Goal: Task Accomplishment & Management: Manage account settings

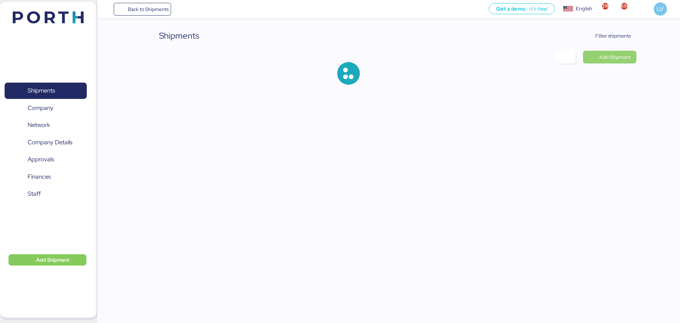
click at [628, 58] on span "Add Shipment" at bounding box center [615, 57] width 32 height 8
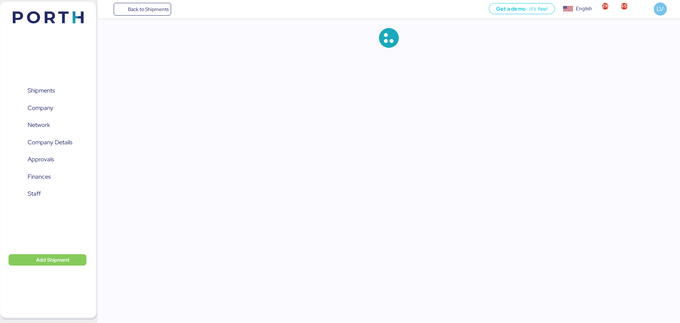
drag, startPoint x: 628, startPoint y: 58, endPoint x: 611, endPoint y: 47, distance: 20.8
click at [611, 47] on div "Back to Shipments Get a demo - it’s free! Get a demo English Inglés English 216…" at bounding box center [340, 161] width 680 height 323
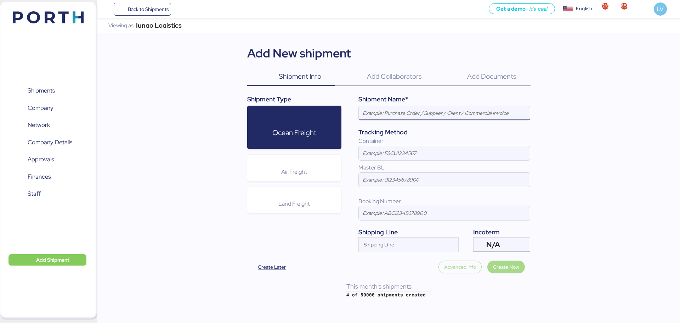
click at [67, 28] on div "Shipments 0 Company 0 Network 0 Company Details 0 Approvals 0 Finances 0 Staff …" at bounding box center [48, 160] width 97 height 317
click at [68, 24] on header at bounding box center [38, 16] width 68 height 22
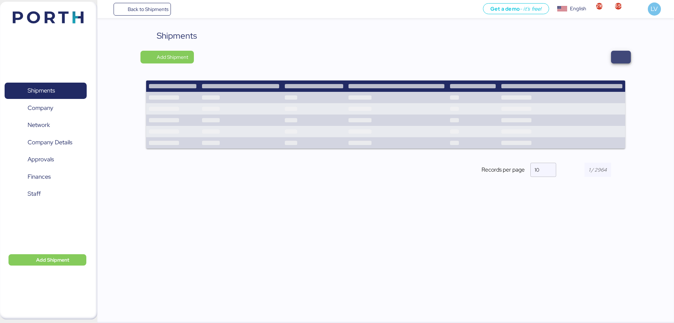
click at [622, 59] on span "button" at bounding box center [621, 57] width 8 height 10
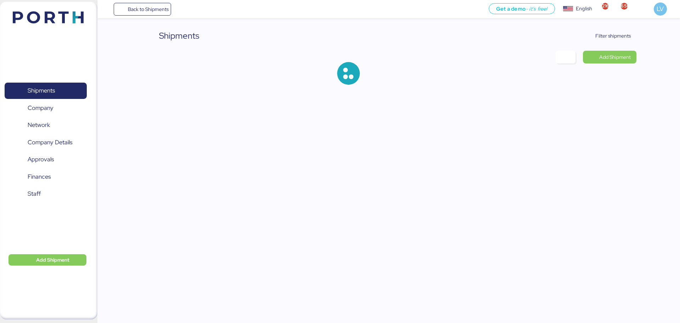
click at [612, 27] on div "Shipments Filter shipments Add Shipment" at bounding box center [340, 48] width 680 height 96
click at [608, 34] on span "Filter shipments" at bounding box center [612, 36] width 35 height 8
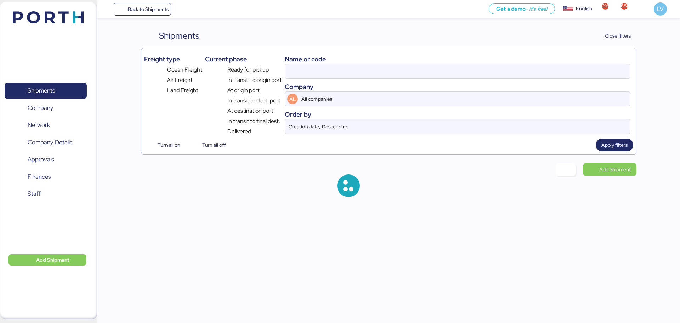
click at [565, 81] on div "Name or code Company AL All companies Order by Creation date, Descending" at bounding box center [458, 93] width 346 height 85
click at [570, 75] on input at bounding box center [457, 71] width 345 height 14
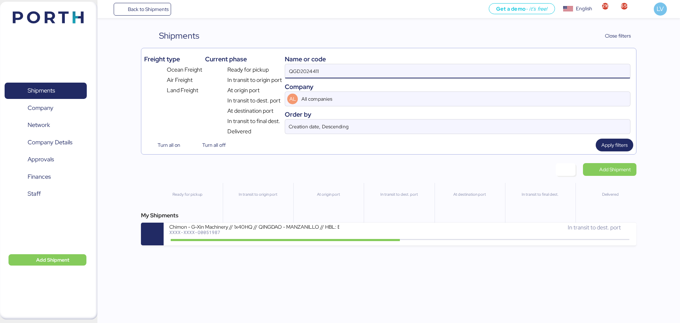
click at [556, 72] on input "QGD2024411" at bounding box center [457, 71] width 345 height 14
paste input "O0051899"
type input "O0051899"
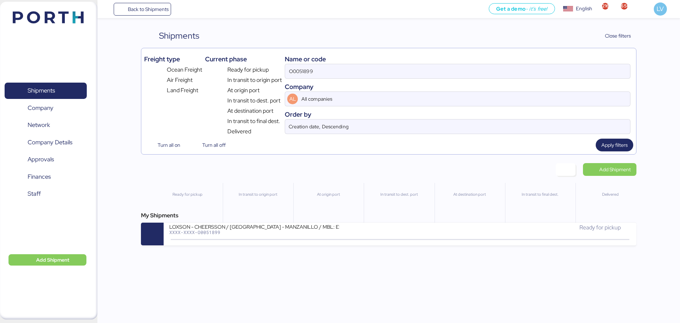
click at [386, 246] on div "Back to Shipments Get a demo - it’s free! Get a demo English Inglés English 216…" at bounding box center [340, 161] width 680 height 323
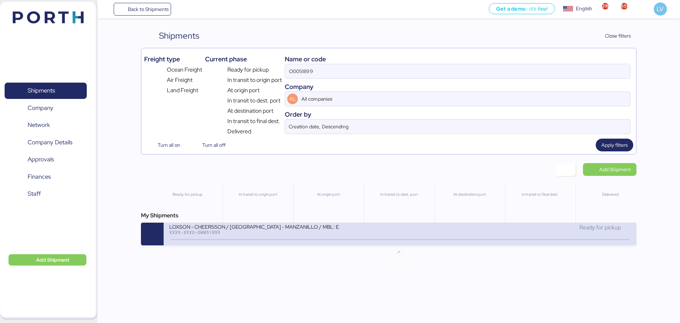
click at [384, 239] on icon at bounding box center [400, 239] width 34 height 8
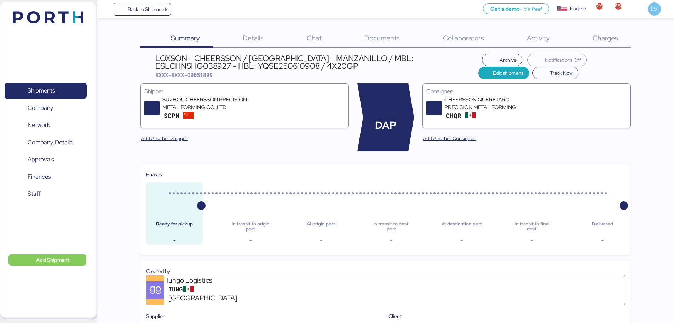
click at [607, 40] on span "Charges" at bounding box center [605, 37] width 25 height 9
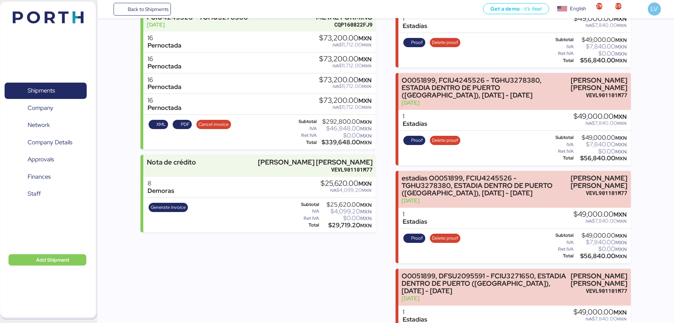
scroll to position [782, 0]
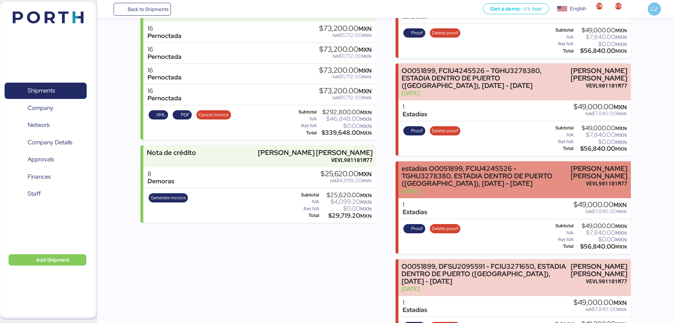
click at [406, 161] on div "estadias O0051899, FCIU4245526 - TGHU3278380, ESTADIA DENTRO DE PUERTO (JAULA),…" at bounding box center [515, 179] width 233 height 37
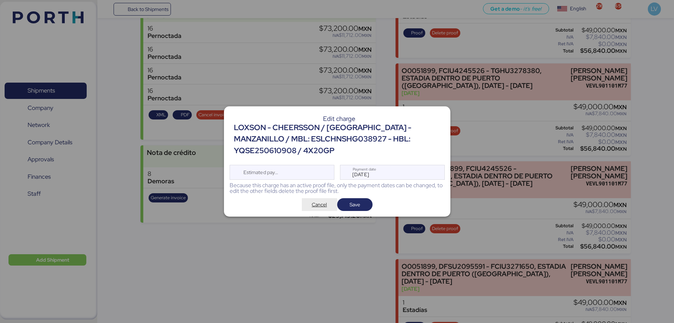
click at [312, 202] on span "Cancel" at bounding box center [319, 204] width 15 height 8
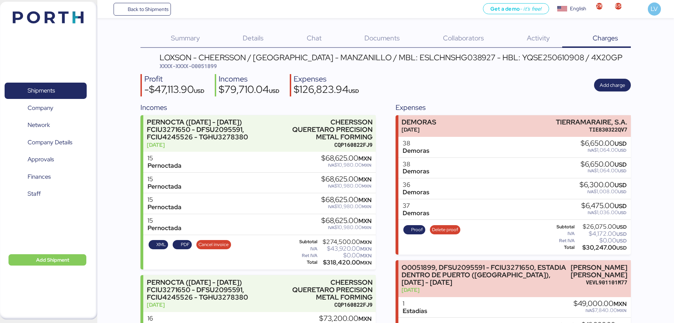
click at [392, 41] on span "Documents" at bounding box center [382, 37] width 35 height 9
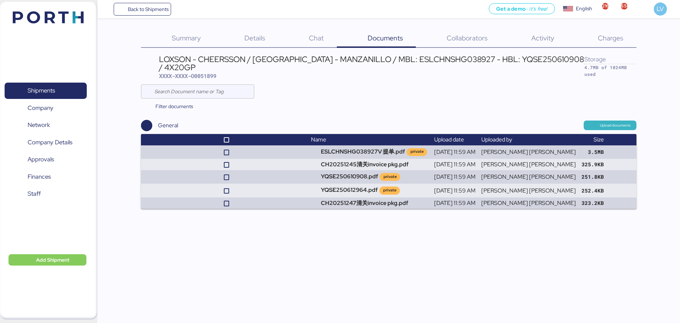
click at [613, 125] on span "Upload documents" at bounding box center [615, 125] width 31 height 6
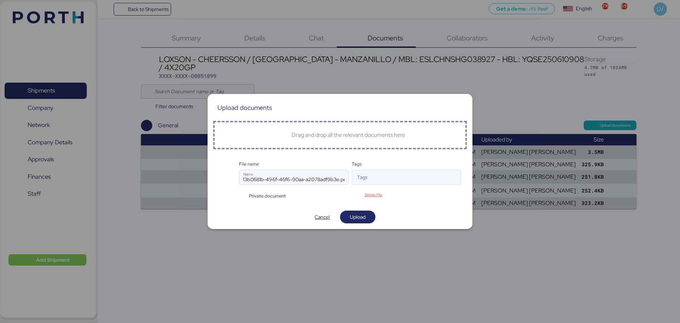
click at [290, 195] on div "Private document" at bounding box center [266, 195] width 55 height 7
click at [271, 196] on span "Private document" at bounding box center [267, 195] width 37 height 7
click at [248, 195] on div "Private document" at bounding box center [266, 195] width 55 height 7
click at [304, 193] on div "Private document" at bounding box center [294, 194] width 111 height 9
click at [330, 193] on div "Private document" at bounding box center [294, 194] width 111 height 9
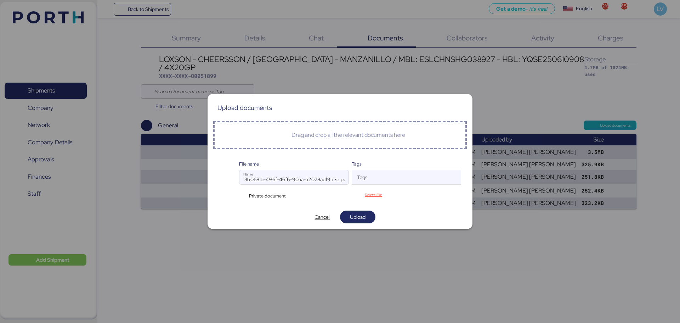
click at [291, 198] on div "Private document" at bounding box center [266, 195] width 55 height 7
click at [278, 196] on span "Private document" at bounding box center [267, 195] width 37 height 7
click at [294, 194] on div "Private document" at bounding box center [294, 194] width 111 height 9
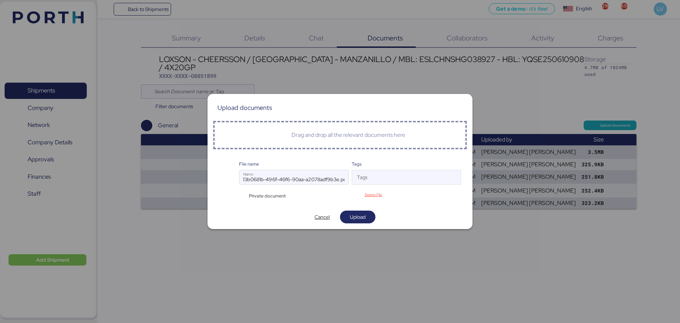
click at [288, 196] on div "Private document" at bounding box center [266, 195] width 55 height 7
click at [242, 196] on div "Private document" at bounding box center [266, 195] width 55 height 7
click at [241, 194] on div "Private document" at bounding box center [266, 195] width 55 height 7
click at [241, 197] on div "Private document" at bounding box center [266, 195] width 55 height 7
click at [264, 193] on span "Private document" at bounding box center [267, 195] width 37 height 7
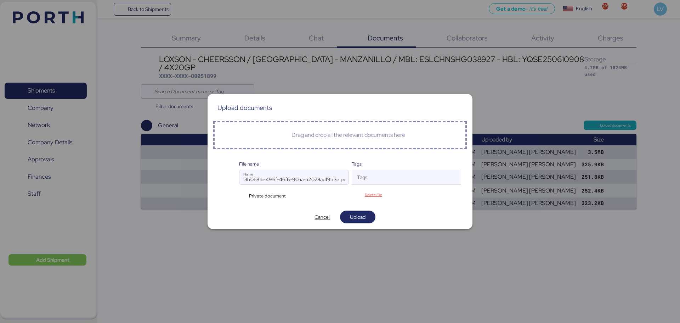
click at [291, 189] on div at bounding box center [293, 187] width 109 height 7
click at [291, 184] on input "13b0681b-496f-46f6-90aa-a2078adf9b3e.pdf" at bounding box center [293, 177] width 109 height 14
click at [289, 195] on div "Private document" at bounding box center [266, 195] width 55 height 7
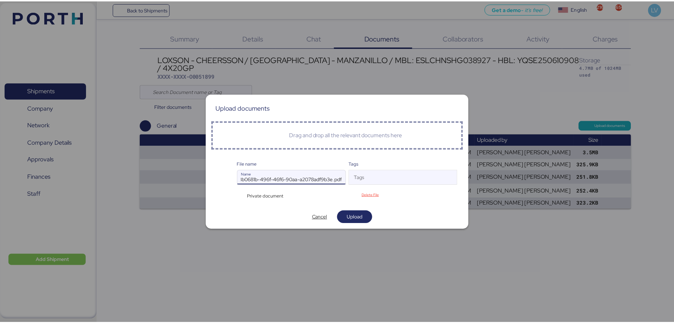
scroll to position [0, 0]
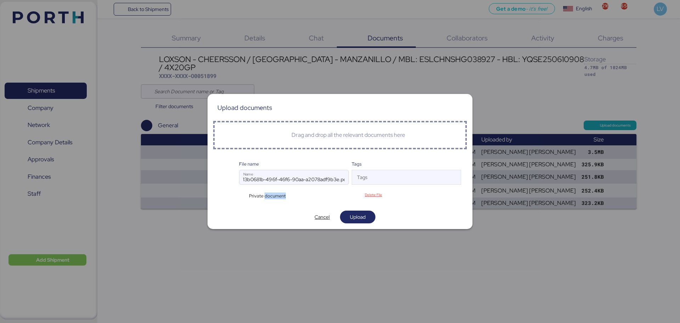
click at [289, 195] on div "Private document" at bounding box center [266, 195] width 55 height 7
click at [296, 198] on div "Private document" at bounding box center [294, 194] width 111 height 9
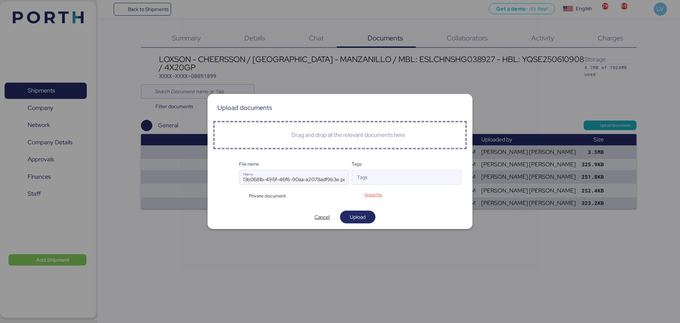
click at [288, 195] on div "Private document" at bounding box center [266, 195] width 55 height 7
click at [244, 198] on div "Private document" at bounding box center [266, 195] width 55 height 7
click at [367, 221] on span "Upload" at bounding box center [358, 217] width 24 height 10
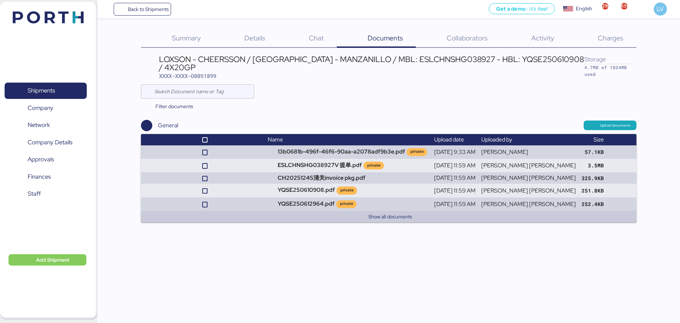
click at [421, 85] on div at bounding box center [388, 91] width 495 height 14
click at [621, 36] on span "Charges" at bounding box center [610, 37] width 25 height 9
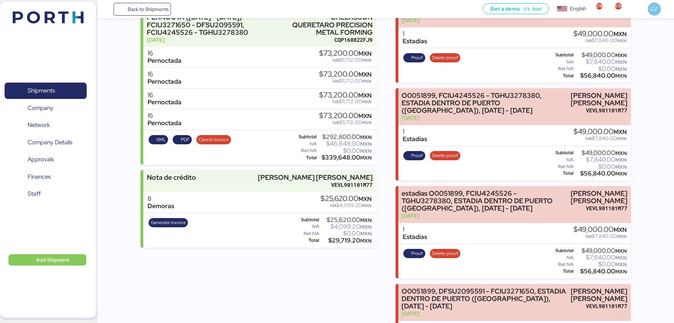
scroll to position [804, 0]
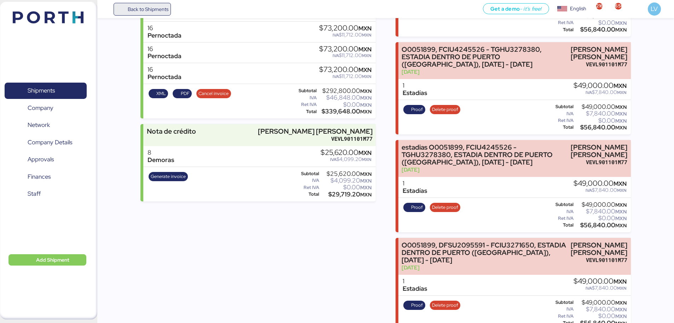
click at [154, 7] on span "Back to Shipments" at bounding box center [148, 9] width 41 height 8
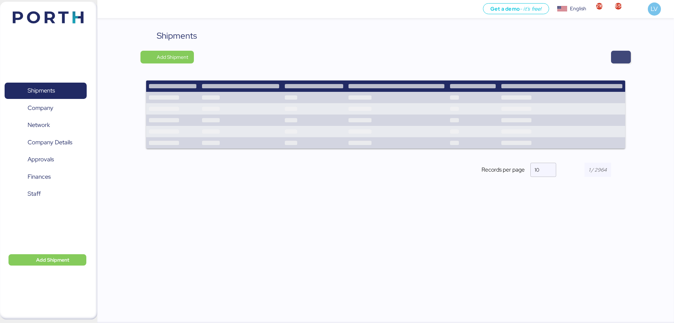
click at [626, 60] on span "button" at bounding box center [621, 57] width 20 height 13
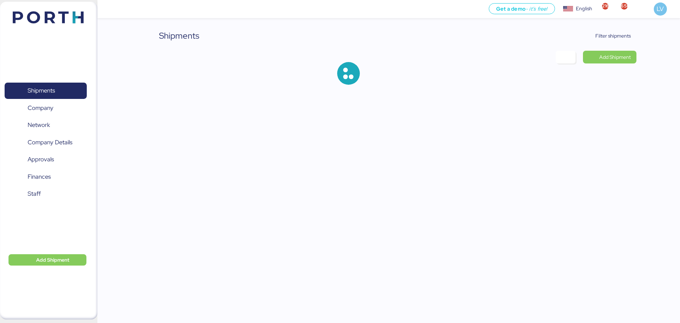
click at [606, 24] on div "Shipments Filter shipments Add Shipment" at bounding box center [340, 48] width 680 height 96
click at [603, 32] on span "Filter shipments" at bounding box center [612, 36] width 35 height 8
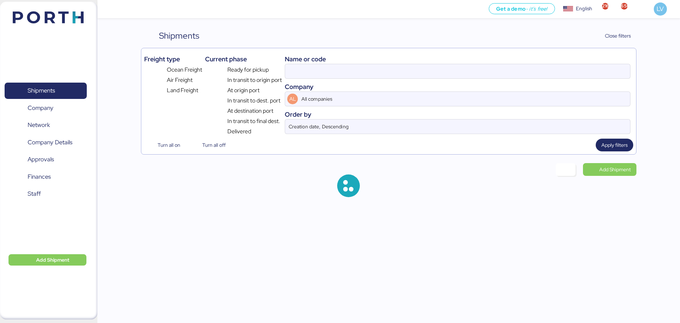
click at [500, 84] on div "Company" at bounding box center [458, 87] width 346 height 10
click at [504, 76] on input at bounding box center [457, 71] width 345 height 14
paste input "O0052090"
click at [504, 76] on input "O0052090" at bounding box center [457, 71] width 345 height 14
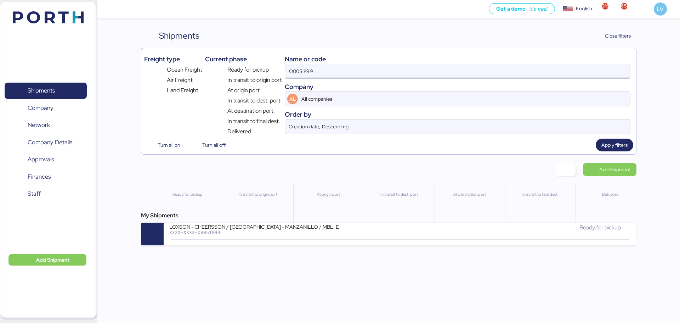
click at [364, 70] on input "O0051899" at bounding box center [457, 71] width 345 height 14
paste input "2090"
type input "O0052090"
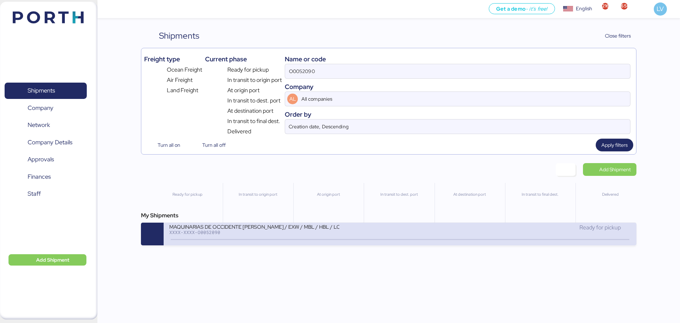
click at [236, 223] on div "MAQUINARIAS DE OCCIDENTE SYLAS - SANTOS / EXW / MBL / HBL / LCL" at bounding box center [254, 226] width 170 height 6
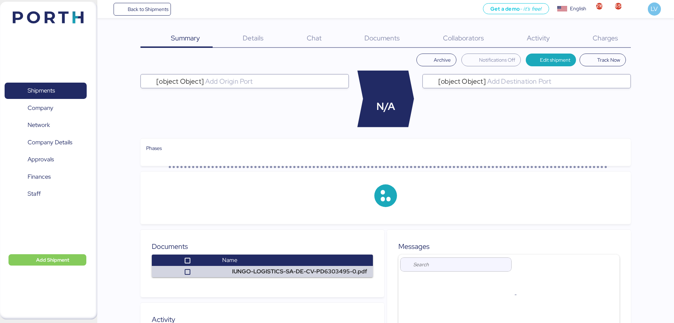
click at [617, 45] on div "Charges 0" at bounding box center [597, 38] width 68 height 18
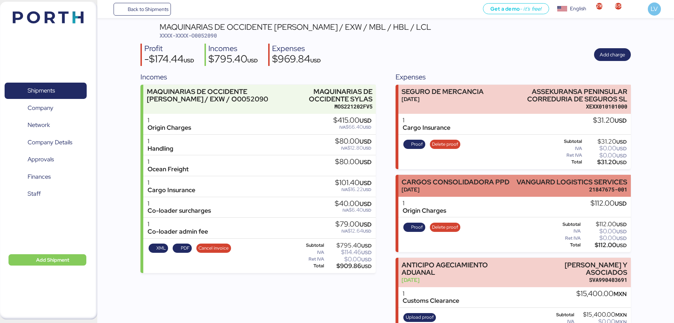
scroll to position [56, 0]
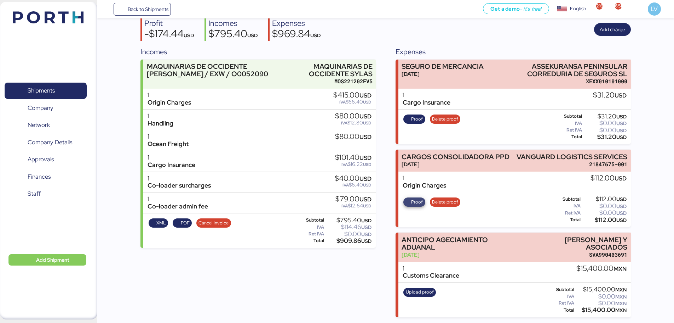
click at [414, 202] on span "Proof" at bounding box center [417, 202] width 12 height 8
click at [451, 205] on span "Delete proof" at bounding box center [445, 202] width 26 height 8
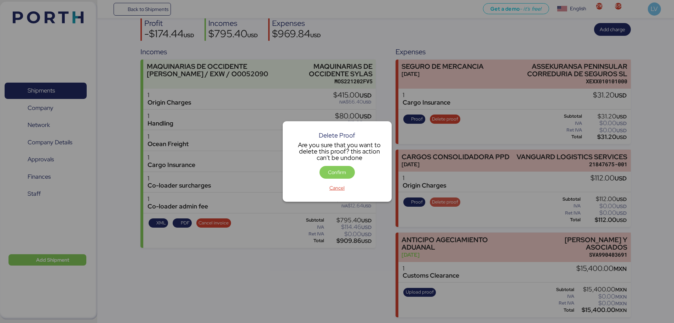
scroll to position [0, 0]
click at [339, 171] on span "Confirm" at bounding box center [337, 172] width 18 height 8
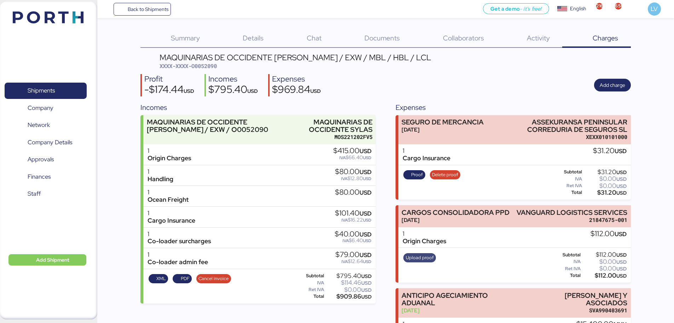
click at [423, 262] on span "Upload proof" at bounding box center [420, 257] width 33 height 9
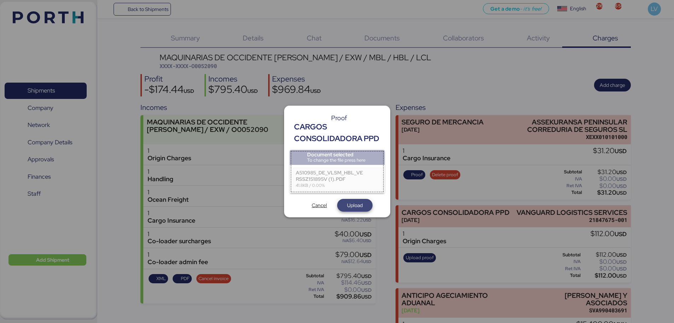
click at [363, 202] on span "Upload" at bounding box center [355, 205] width 24 height 10
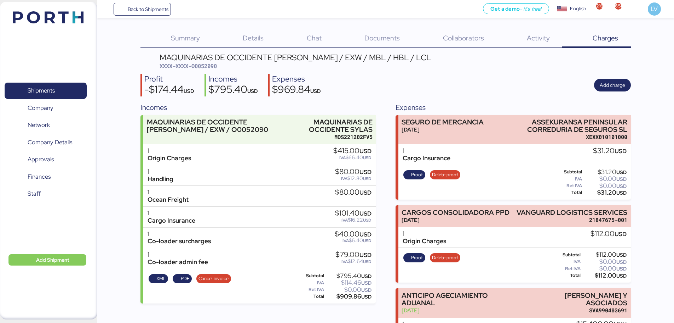
scroll to position [56, 0]
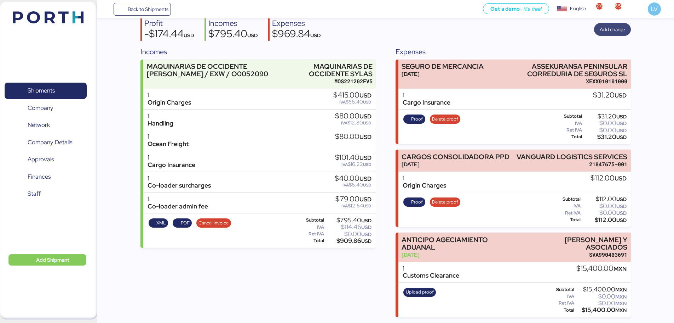
click at [613, 28] on span "Add charge" at bounding box center [612, 29] width 25 height 8
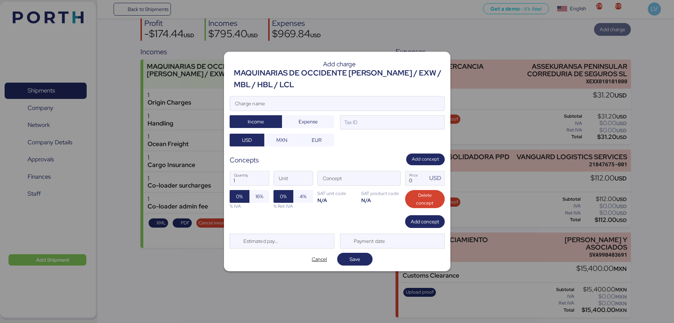
scroll to position [0, 0]
click at [389, 111] on div at bounding box center [337, 113] width 215 height 7
click at [389, 110] on input "Charge name" at bounding box center [337, 103] width 215 height 14
click at [389, 105] on input "Charge name" at bounding box center [337, 103] width 215 height 14
type input "S"
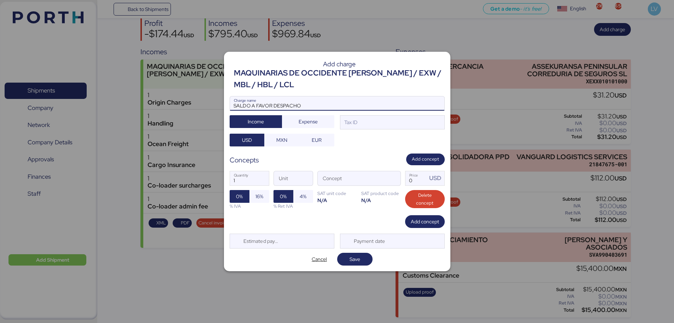
type input "SALDO A FAVOR DESPACHO"
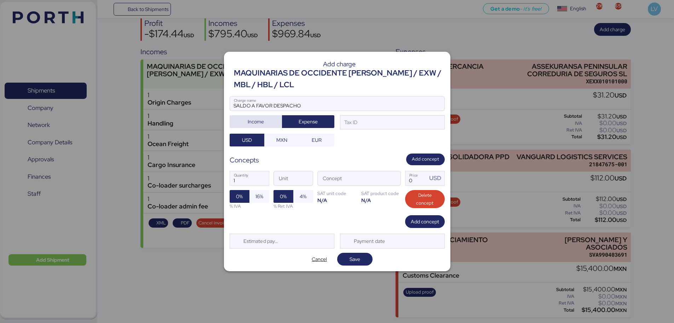
click at [248, 120] on span "Income" at bounding box center [256, 121] width 16 height 8
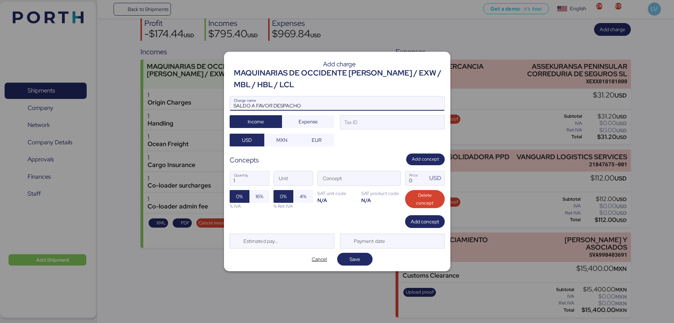
click at [365, 108] on input "SALDO A FAVOR DESPACHO" at bounding box center [337, 103] width 215 height 14
click at [364, 117] on div at bounding box center [337, 113] width 215 height 7
click at [364, 110] on input "SALDO A FAVOR DESPACHO" at bounding box center [337, 103] width 215 height 14
click at [364, 117] on div at bounding box center [337, 113] width 215 height 7
click at [364, 110] on input "SALDO A FAVOR DESPACHO" at bounding box center [337, 103] width 215 height 14
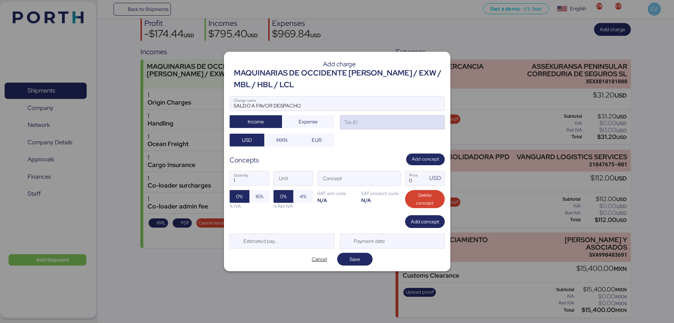
click at [364, 120] on div "Tax ID" at bounding box center [392, 122] width 105 height 14
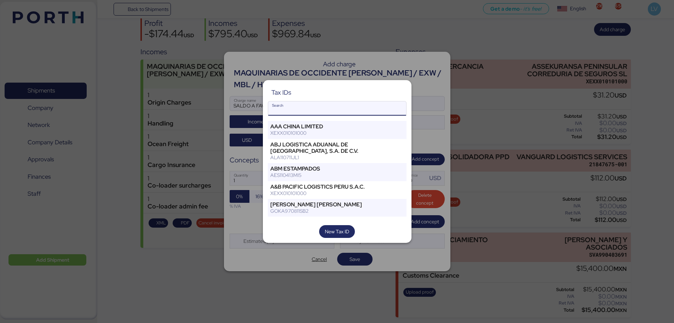
click at [315, 110] on input "Search" at bounding box center [337, 108] width 138 height 14
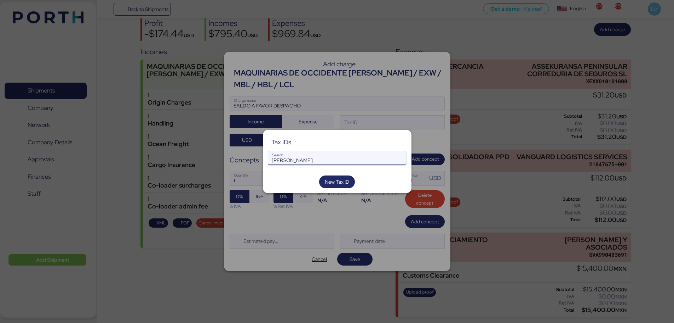
click at [319, 161] on input "ANA MONJE" at bounding box center [337, 158] width 138 height 14
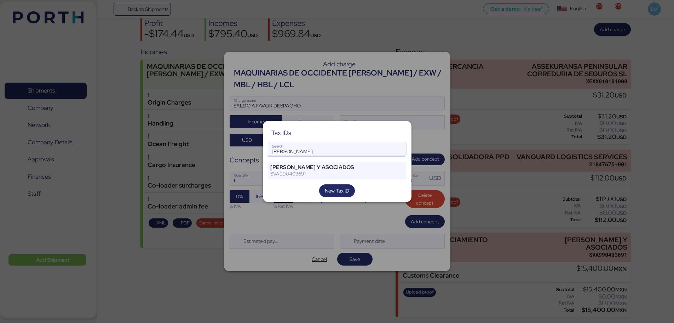
type input "SALAS"
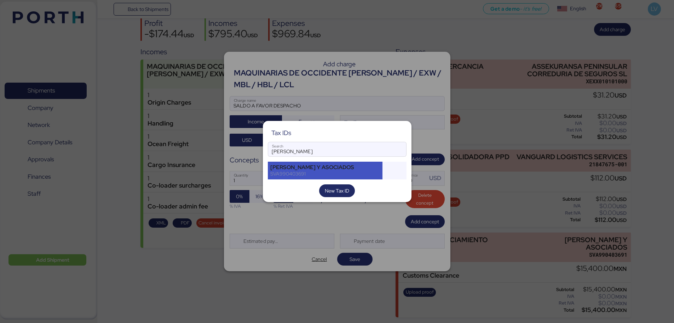
click at [316, 169] on div "[PERSON_NAME] Y ASOCIADOS" at bounding box center [325, 167] width 110 height 6
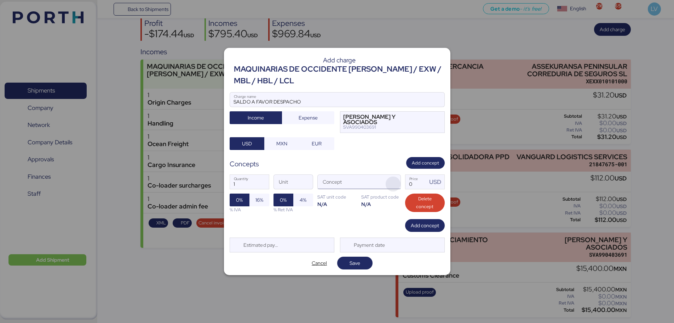
click at [393, 187] on span "button" at bounding box center [393, 183] width 15 height 15
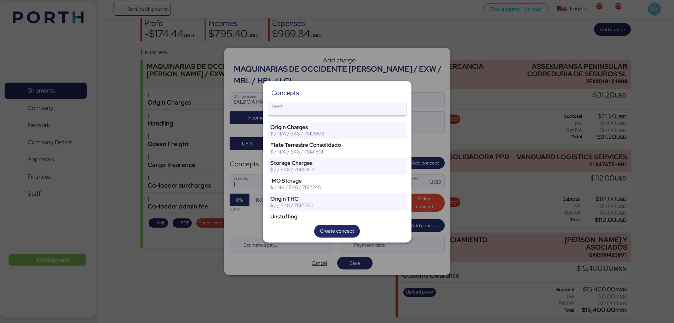
click at [327, 110] on input "Search" at bounding box center [337, 109] width 138 height 14
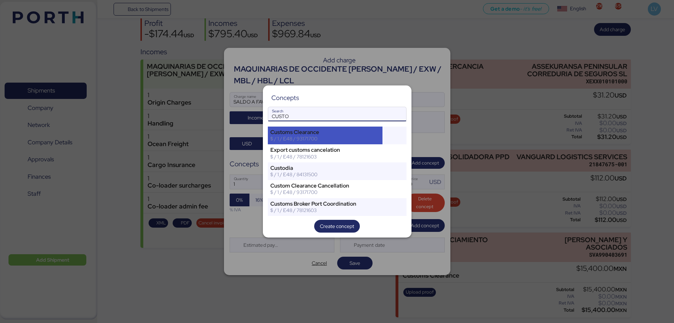
type input "CUSTO"
click at [307, 141] on div "$ / 1 / E48 / 93171700" at bounding box center [325, 138] width 110 height 6
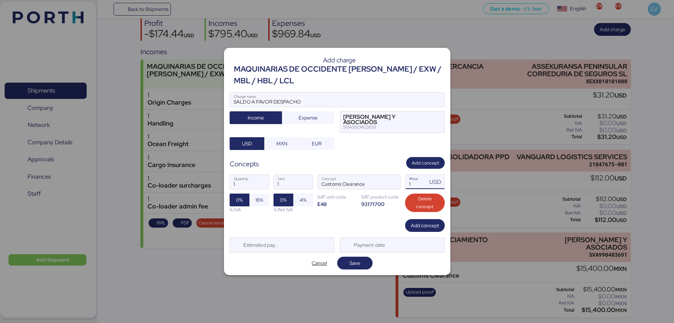
drag, startPoint x: 423, startPoint y: 179, endPoint x: 406, endPoint y: 185, distance: 18.7
click at [406, 185] on input "1" at bounding box center [417, 182] width 22 height 14
paste input "-5542.22"
click at [386, 177] on span "button" at bounding box center [393, 183] width 15 height 15
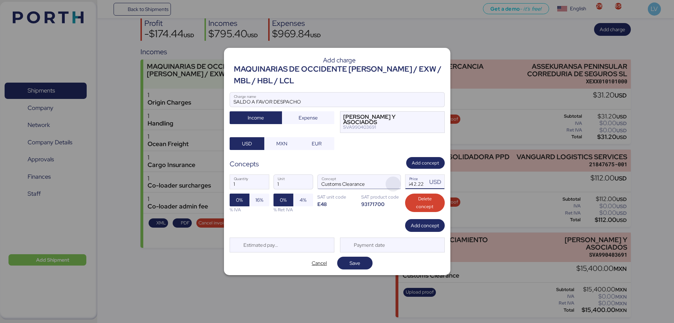
scroll to position [0, 0]
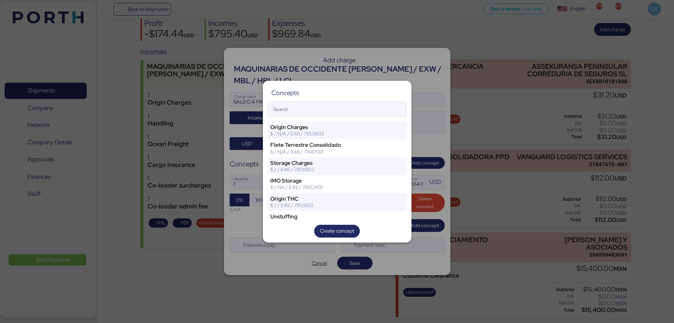
click at [411, 139] on div "Concepts Search Origin Charges $ / N/A / E48 / 78121603 Flete Terrestre Consoli…" at bounding box center [337, 161] width 149 height 161
click at [420, 141] on div at bounding box center [337, 161] width 674 height 323
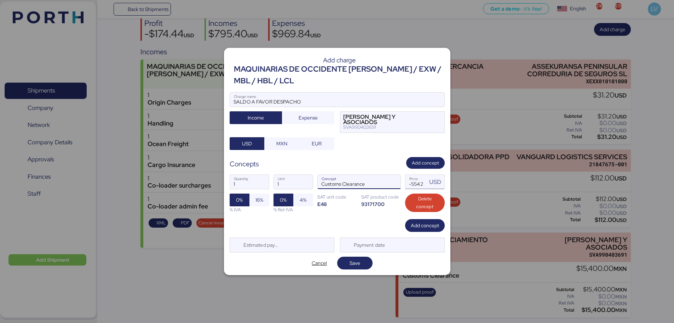
click at [410, 183] on input "-5542.22" at bounding box center [417, 182] width 22 height 14
drag, startPoint x: 414, startPoint y: 182, endPoint x: 460, endPoint y: 184, distance: 45.3
click at [460, 184] on div "Add charge MAQUINARIAS DE OCCIDENTE SYLAS - SANTOS / EXW / MBL / HBL / LCL SALD…" at bounding box center [337, 161] width 674 height 323
type input "5542.22"
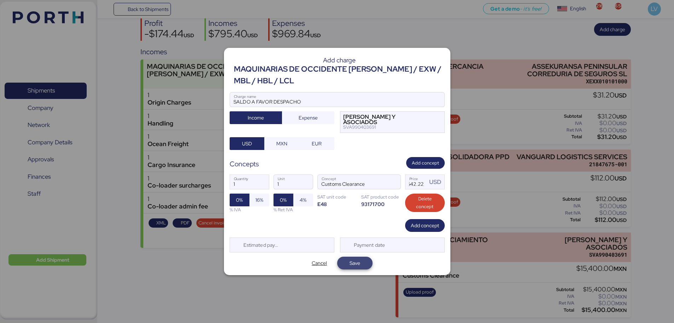
click at [353, 267] on span "Save" at bounding box center [355, 263] width 24 height 10
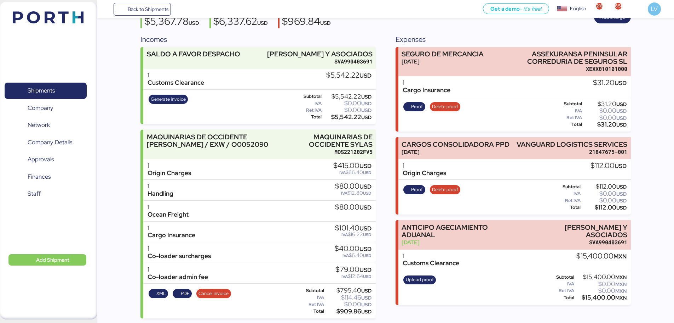
scroll to position [69, 0]
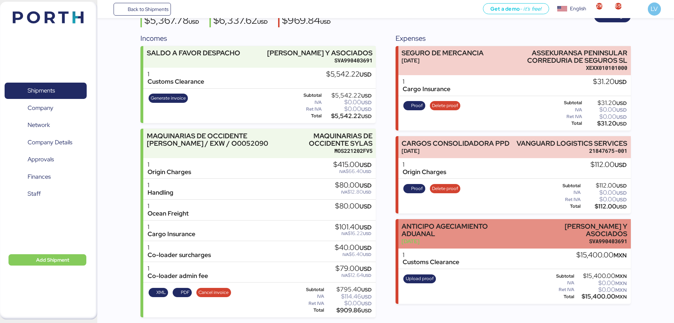
click at [476, 229] on div "ANTICIPO AGECIAMIENTO ADUANAL" at bounding box center [461, 229] width 119 height 15
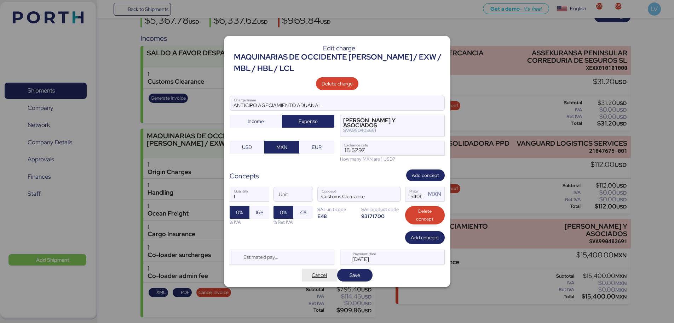
click at [313, 272] on span "Cancel" at bounding box center [319, 274] width 15 height 8
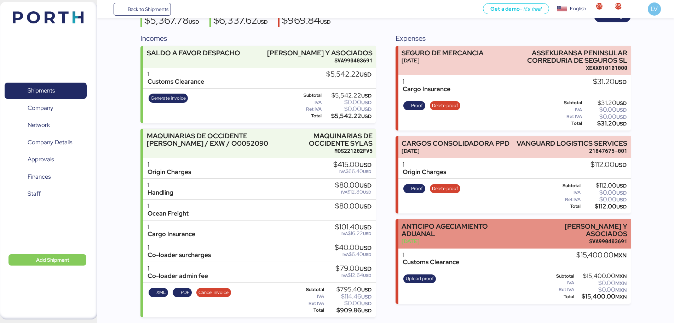
click at [513, 229] on div "ANTICIPO AGECIAMIENTO ADUANAL" at bounding box center [461, 229] width 119 height 15
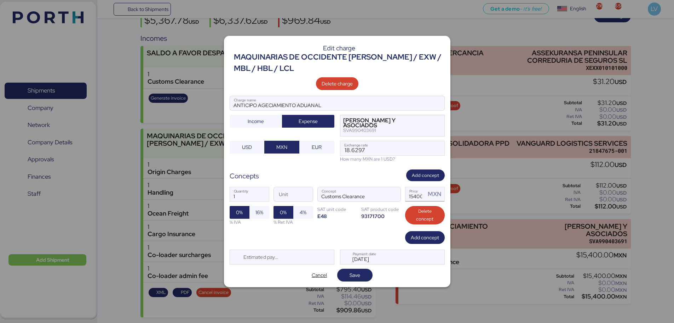
click at [417, 193] on input "15400" at bounding box center [416, 194] width 21 height 14
paste input "5350."
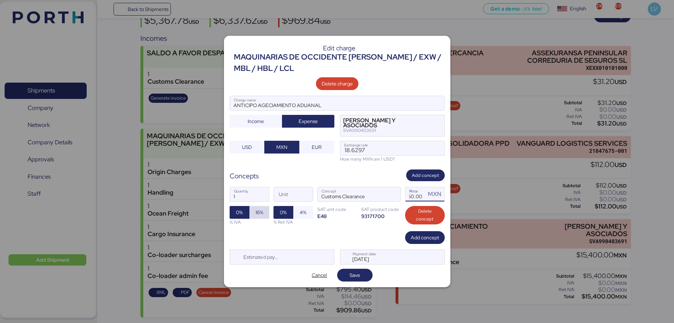
type input "5350"
click at [262, 216] on span "16%" at bounding box center [260, 212] width 8 height 8
click at [431, 234] on span "Add concept" at bounding box center [425, 237] width 28 height 8
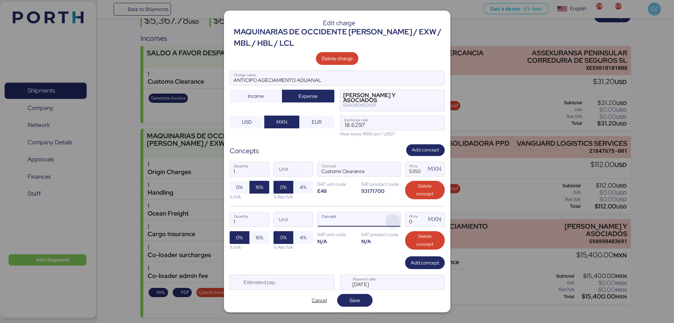
click at [389, 216] on span "button" at bounding box center [393, 220] width 15 height 15
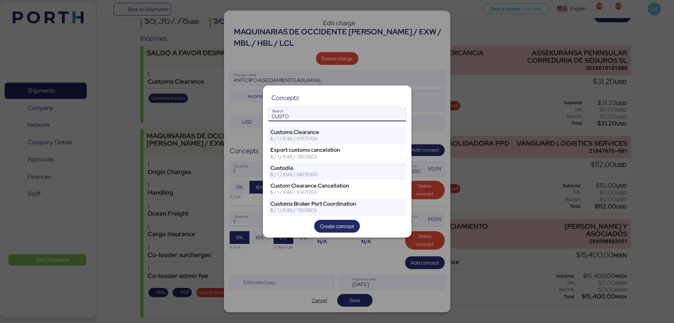
type input "CUSTO"
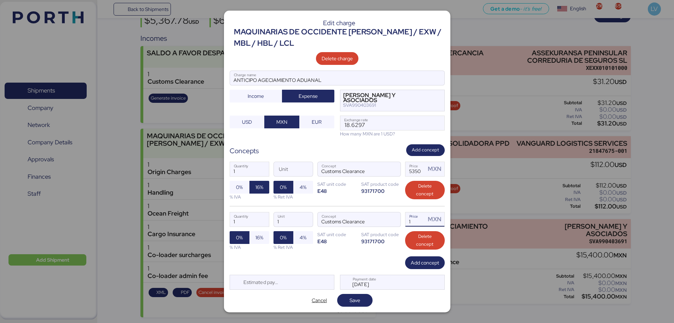
click at [415, 222] on input "1" at bounding box center [416, 219] width 21 height 14
type input "406"
click at [358, 300] on span "Save" at bounding box center [355, 300] width 11 height 8
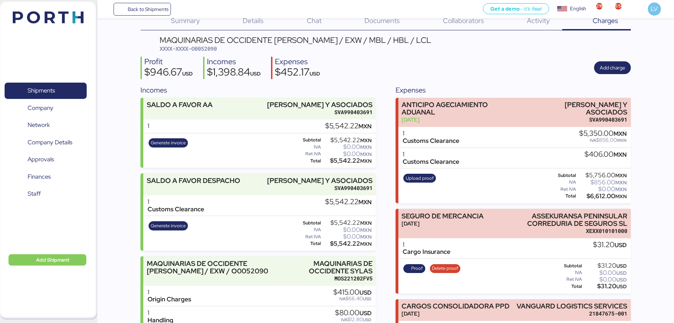
scroll to position [17, 0]
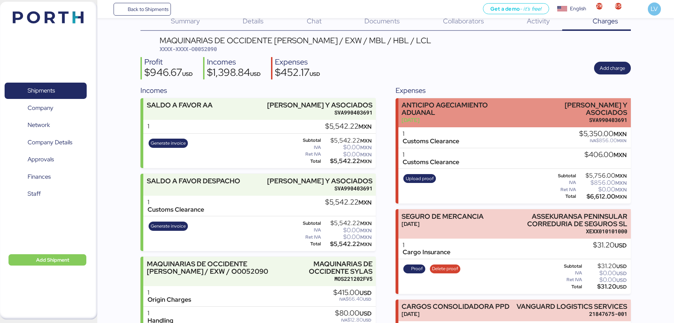
click at [552, 116] on div "SVA990403691" at bounding box center [575, 119] width 103 height 7
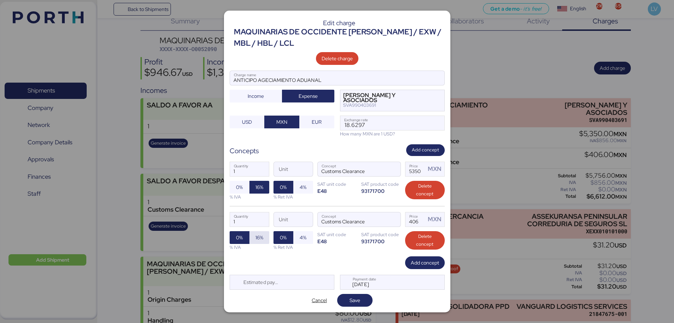
click at [253, 239] on span "16%" at bounding box center [260, 237] width 20 height 13
click at [356, 305] on span "Save" at bounding box center [354, 299] width 35 height 13
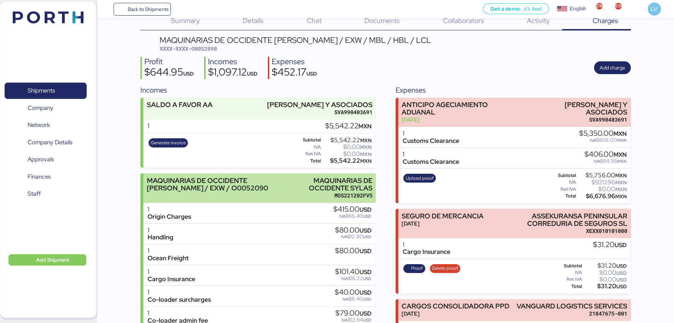
scroll to position [76, 0]
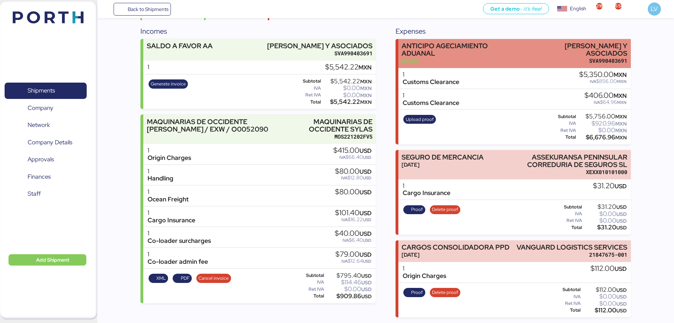
click at [571, 51] on div "[PERSON_NAME] Y ASOCIADOS" at bounding box center [575, 49] width 103 height 15
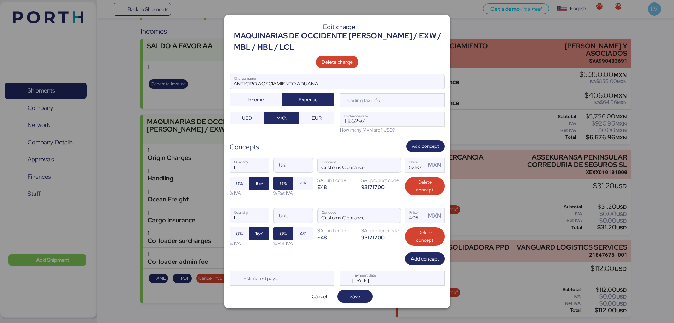
scroll to position [0, 0]
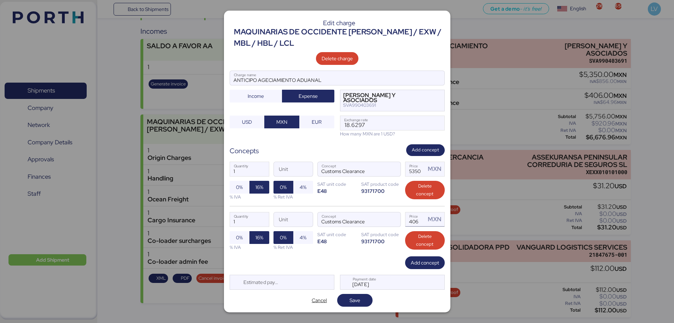
click at [419, 217] on input "406" at bounding box center [416, 219] width 21 height 14
paste input "5350.00"
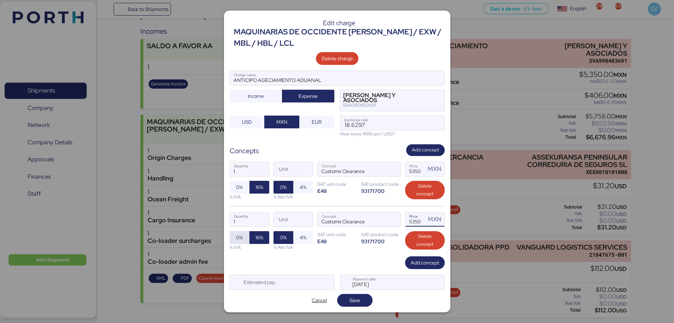
click at [239, 238] on span "0%" at bounding box center [239, 237] width 7 height 8
click at [426, 267] on span "Add concept" at bounding box center [425, 262] width 28 height 10
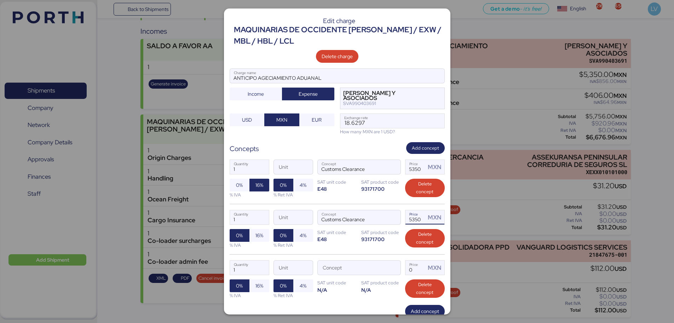
click at [409, 219] on input "5350" at bounding box center [416, 217] width 21 height 14
click at [411, 217] on input "782" at bounding box center [416, 217] width 21 height 14
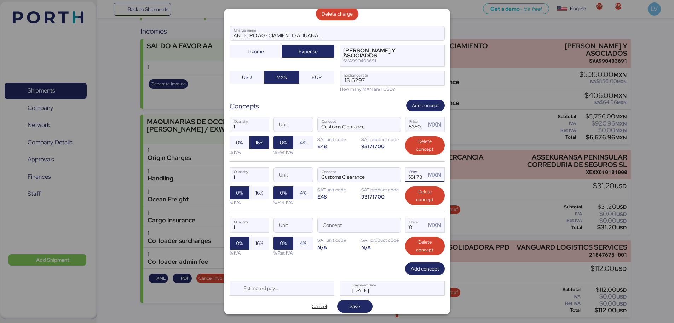
scroll to position [46, 0]
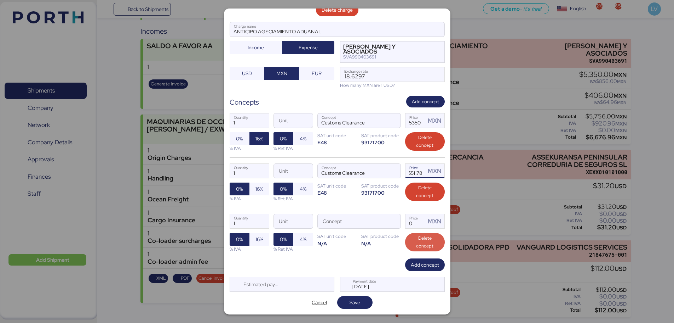
type input "3651.78"
click at [418, 241] on span "Delete concept" at bounding box center [425, 242] width 28 height 16
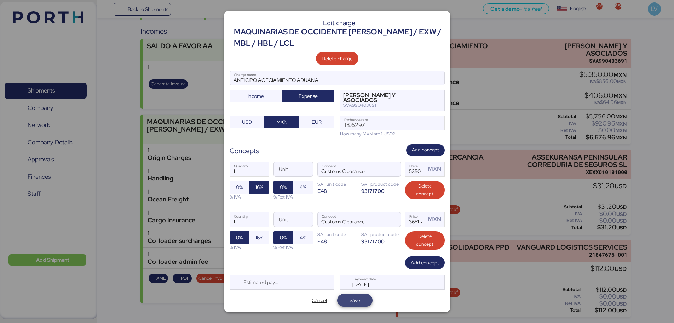
click at [353, 300] on span "Save" at bounding box center [355, 300] width 11 height 8
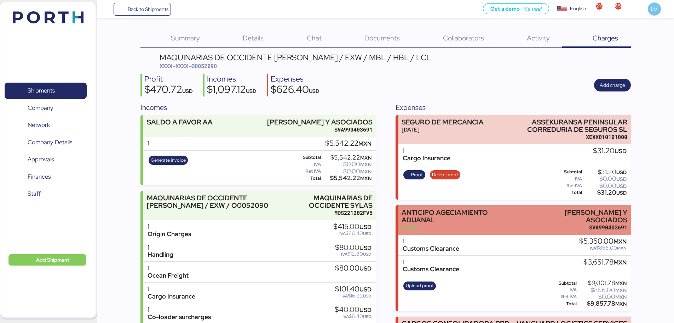
scroll to position [76, 0]
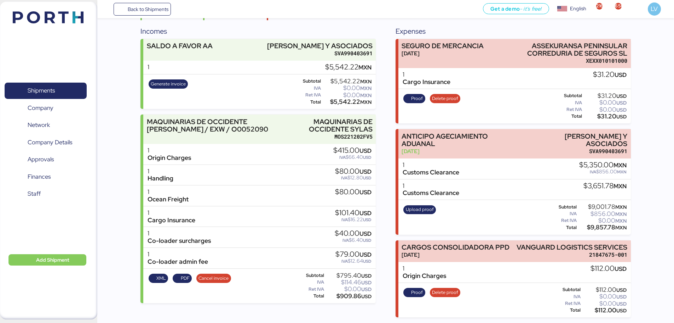
click at [426, 215] on div "Upload proof" at bounding box center [419, 216] width 37 height 29
click at [425, 210] on span "Upload proof" at bounding box center [420, 209] width 28 height 8
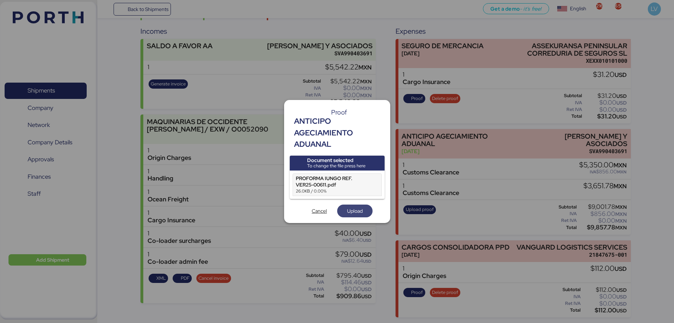
click at [352, 210] on span "Upload" at bounding box center [355, 210] width 16 height 8
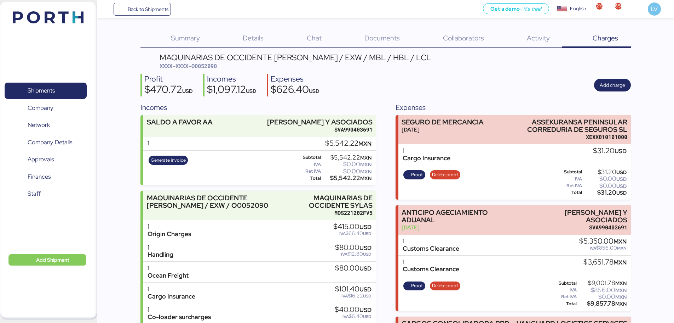
click at [205, 67] on span "XXXX-XXXX-O0052090" at bounding box center [188, 65] width 57 height 7
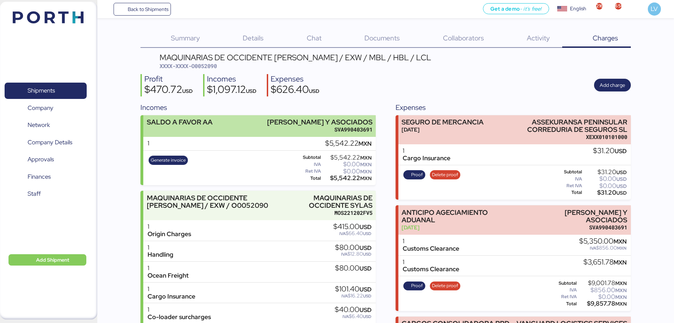
click at [222, 125] on div "SALDO A FAVOR AA SALAS VILLAGOMEZ Y ASOCIADOS SVA990403691" at bounding box center [259, 126] width 233 height 22
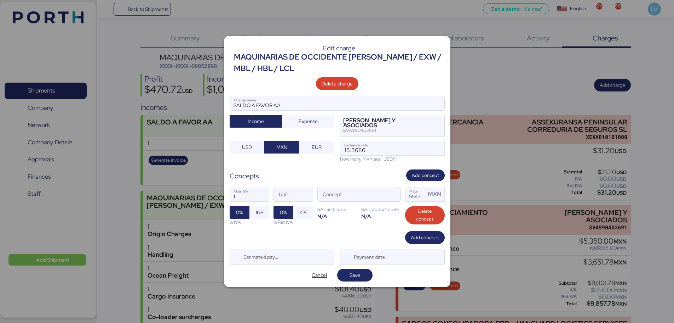
click at [405, 193] on div "1 Quantity Unit Concept 5542.22 Price MXN 0% 16% % IVA 0% 4% % Ret IVA SAT unit…" at bounding box center [337, 206] width 215 height 50
click at [411, 197] on input "5542.22" at bounding box center [416, 194] width 21 height 14
click at [398, 196] on span "button" at bounding box center [393, 195] width 15 height 15
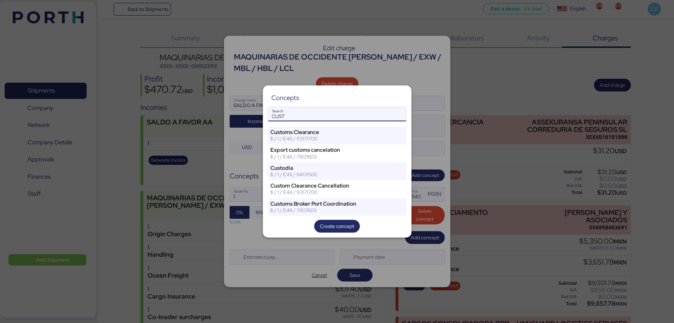
type input "CUST"
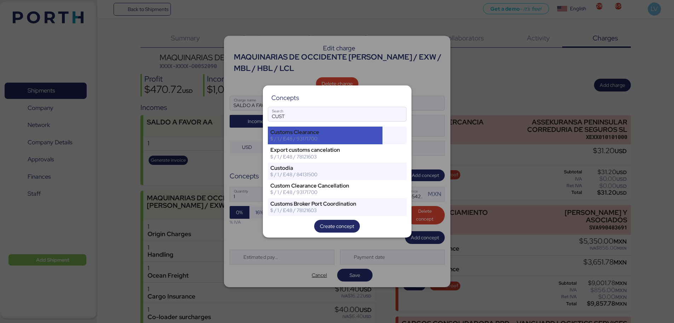
click at [315, 133] on div "Customs Clearance" at bounding box center [325, 132] width 110 height 6
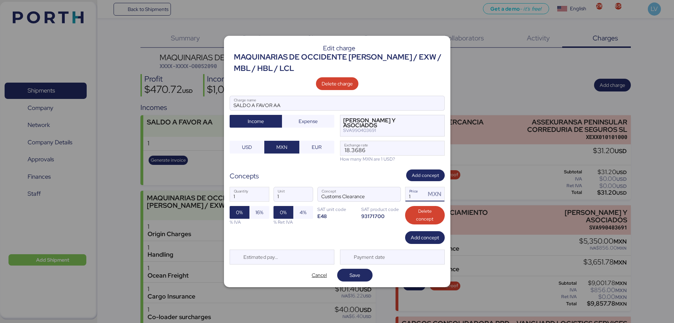
click at [422, 194] on input "1" at bounding box center [416, 194] width 21 height 14
paste input "5542.22"
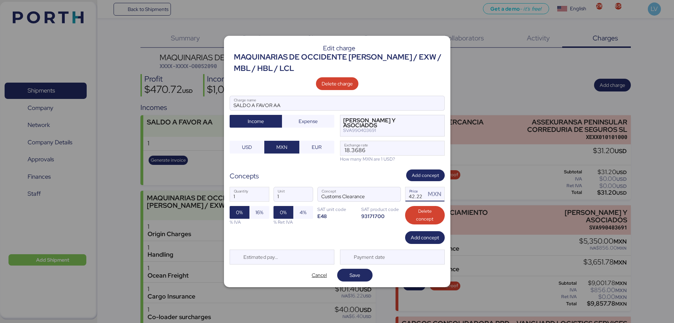
type input "5542.22"
click at [364, 266] on div "Edit charge MAQUINARIAS DE OCCIDENTE SYLAS - SANTOS / EXW / MBL / HBL / LCL Del…" at bounding box center [337, 161] width 227 height 251
click at [363, 268] on div "Edit charge MAQUINARIAS DE OCCIDENTE SYLAS - SANTOS / EXW / MBL / HBL / LCL Del…" at bounding box center [337, 161] width 227 height 251
click at [361, 274] on span "Save" at bounding box center [355, 275] width 24 height 10
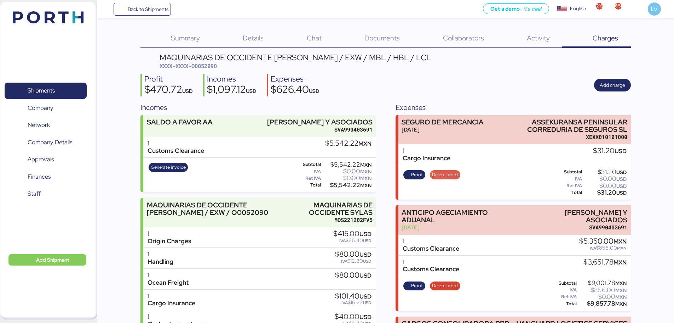
scroll to position [76, 0]
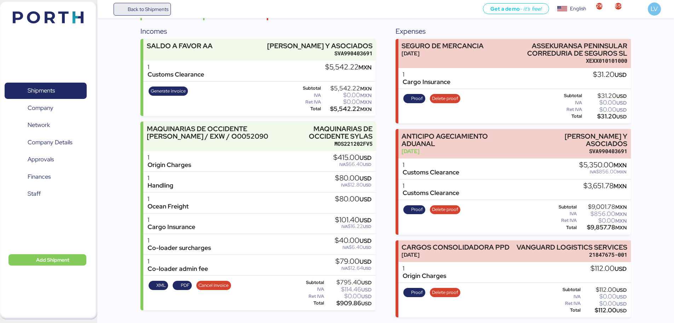
click at [147, 4] on span "Back to Shipments" at bounding box center [142, 9] width 53 height 13
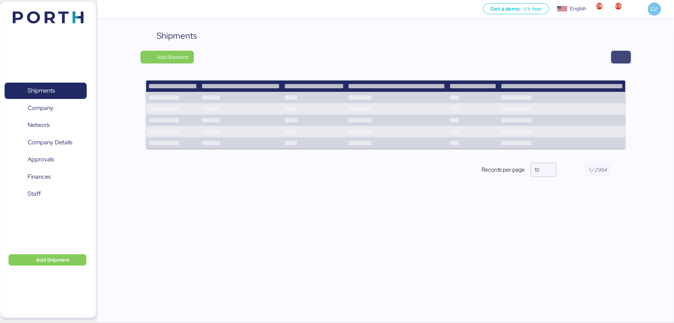
click at [623, 52] on span "button" at bounding box center [621, 57] width 20 height 13
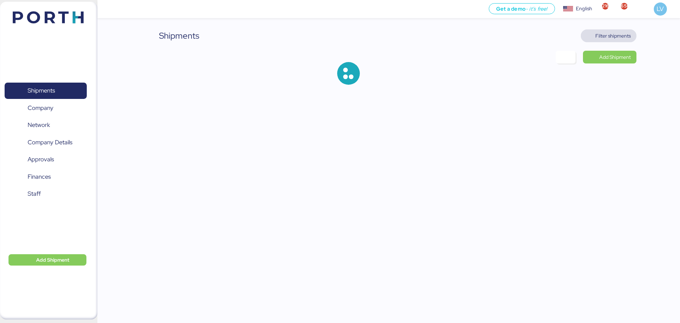
click at [611, 36] on span "Filter shipments" at bounding box center [612, 36] width 35 height 8
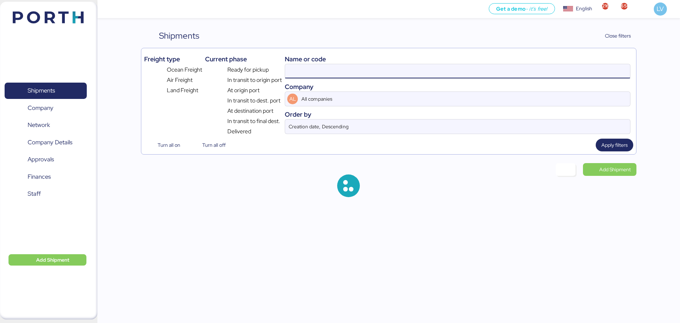
click at [554, 66] on input at bounding box center [457, 71] width 345 height 14
paste input "QGD2024411"
type input "QGD2024411"
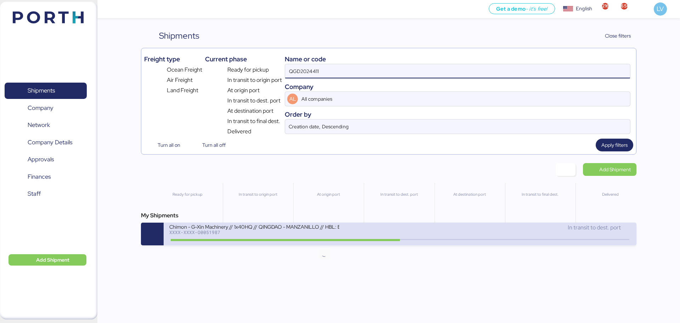
click at [307, 240] on icon at bounding box center [324, 239] width 34 height 8
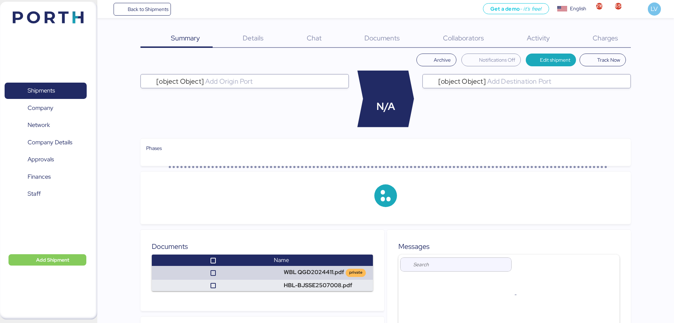
click at [601, 40] on span "Charges" at bounding box center [605, 37] width 25 height 9
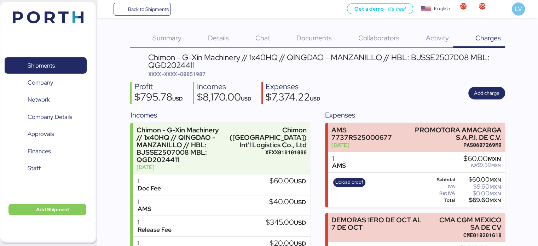
click at [166, 64] on div "Chimon - G-Xin Machinery // 1x40HQ // QINGDAO - MANZANILLO // HBL: BJSSE2507008…" at bounding box center [326, 61] width 357 height 16
copy div "QGD2024411"
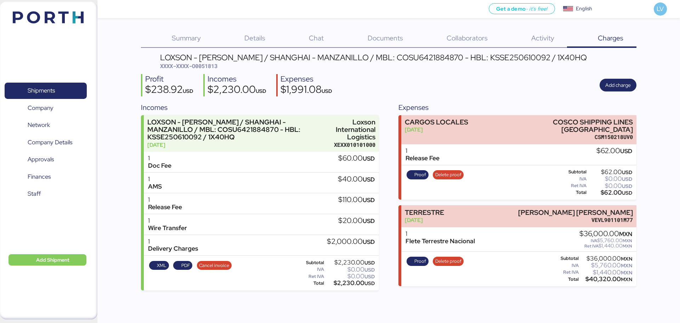
click at [69, 14] on img at bounding box center [48, 17] width 71 height 12
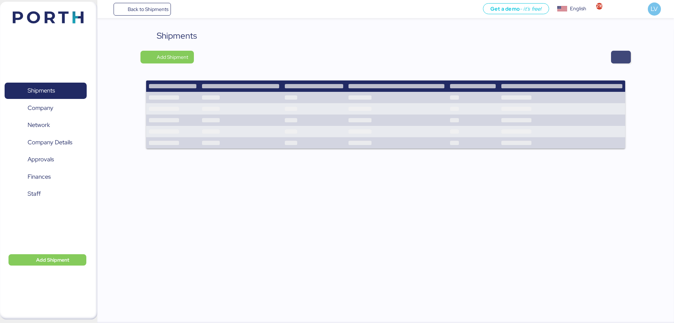
click at [626, 56] on span "button" at bounding box center [621, 57] width 20 height 13
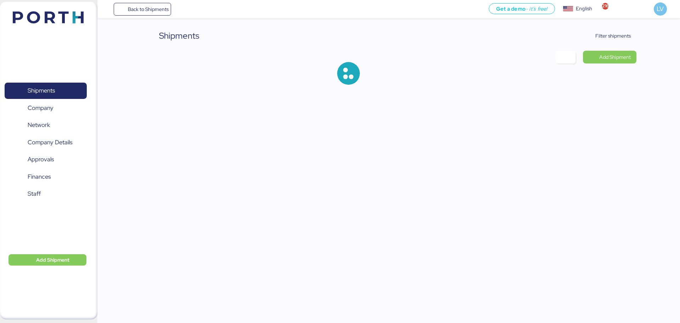
click at [621, 43] on div "Shipments Filter shipments Add Shipment" at bounding box center [388, 62] width 495 height 67
click at [619, 39] on span "Filter shipments" at bounding box center [612, 36] width 35 height 8
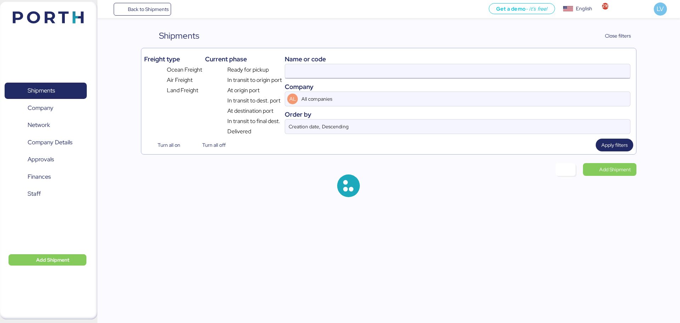
click at [523, 66] on input at bounding box center [457, 71] width 345 height 14
paste input "O0052065"
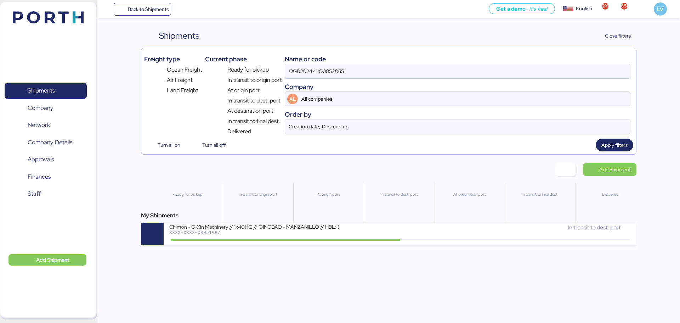
click at [523, 66] on input "QGD2024411O0052065" at bounding box center [457, 71] width 345 height 14
paste input
type input "O0052065"
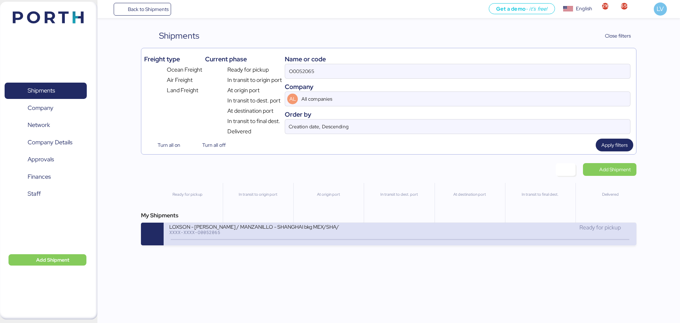
click at [300, 244] on div "LOXSON - [PERSON_NAME] / MANZANILLO - SHANGHAI bkg MEX/SHA/1129131 / LCL XXXX-X…" at bounding box center [400, 233] width 472 height 23
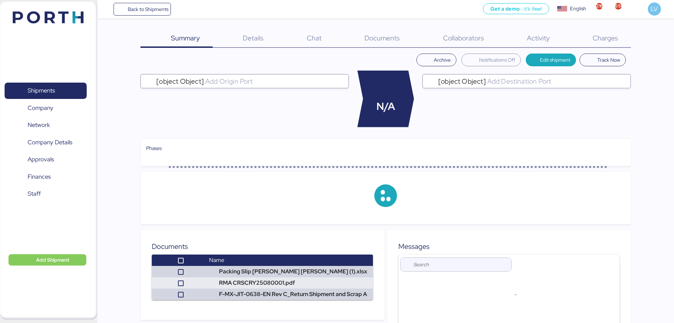
click at [621, 31] on div "Charges 0" at bounding box center [597, 38] width 68 height 18
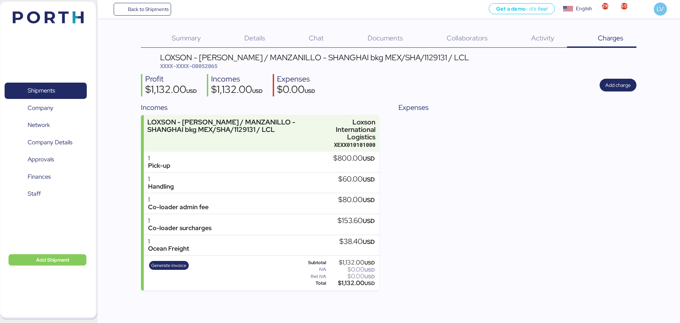
click at [603, 92] on div "Profit $1,132.00 USD Incomes $1,132.00 USD Expenses $0.00 USD Add charge" at bounding box center [388, 85] width 495 height 22
click at [612, 86] on span "Add charge" at bounding box center [617, 85] width 25 height 8
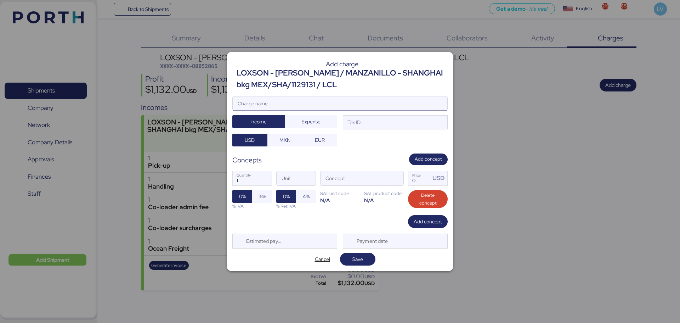
click at [388, 107] on input "Charge name" at bounding box center [340, 103] width 215 height 14
type input "f"
type input "FACTURA ECU"
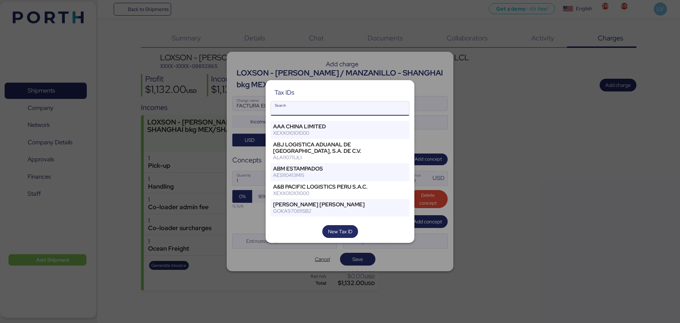
click at [376, 115] on input "Search" at bounding box center [340, 108] width 138 height 14
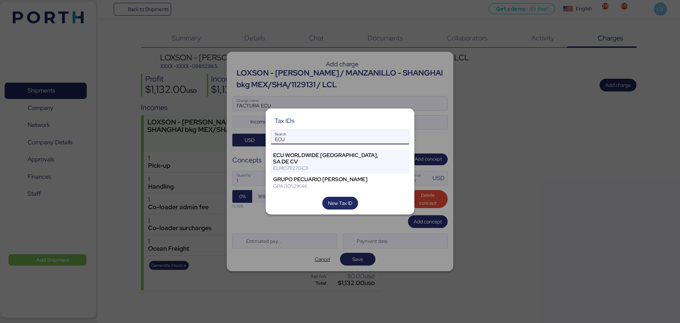
type input "ECU"
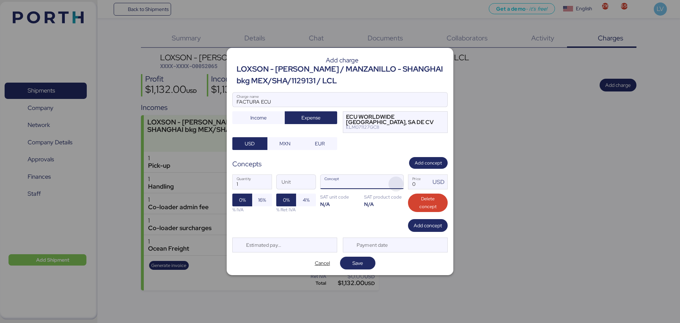
click at [392, 182] on span "button" at bounding box center [395, 183] width 15 height 15
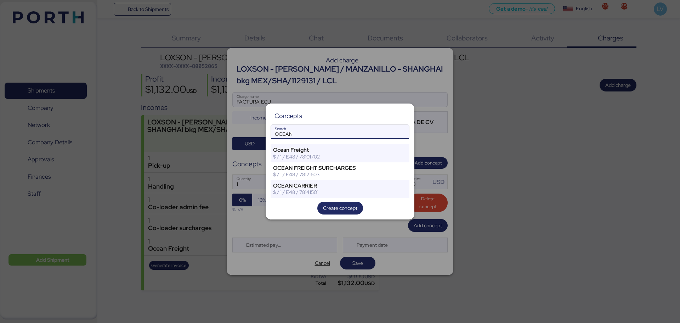
type input "OCEAN"
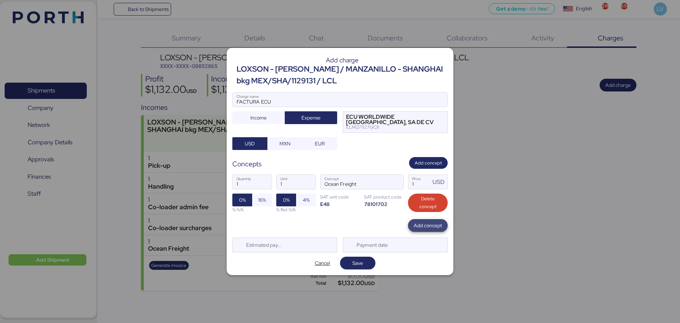
click at [418, 226] on span "Add concept" at bounding box center [427, 225] width 28 height 8
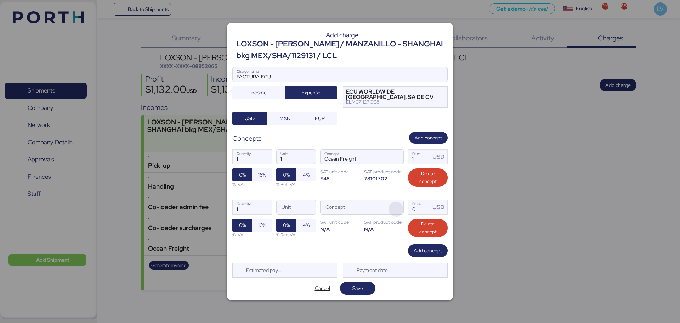
click at [393, 208] on span "button" at bounding box center [395, 208] width 15 height 15
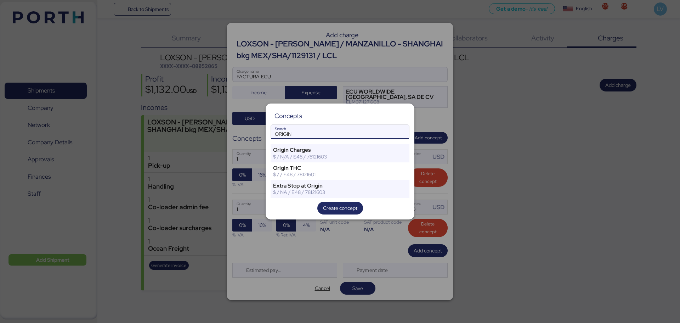
type input "ORIGIN"
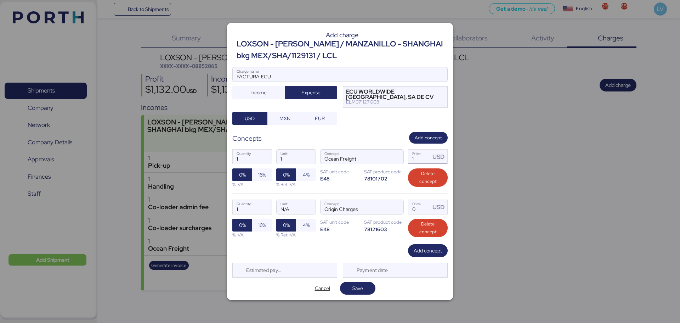
click at [415, 162] on input "1" at bounding box center [419, 156] width 22 height 14
type input "2.92"
click at [419, 206] on input "Price USD" at bounding box center [419, 207] width 22 height 14
type input "0"
click at [426, 198] on div "1 Quantity N/A Unit Origin Charges Concept Price USD 0% 16% % IVA 0% 4% % Ret I…" at bounding box center [339, 218] width 215 height 50
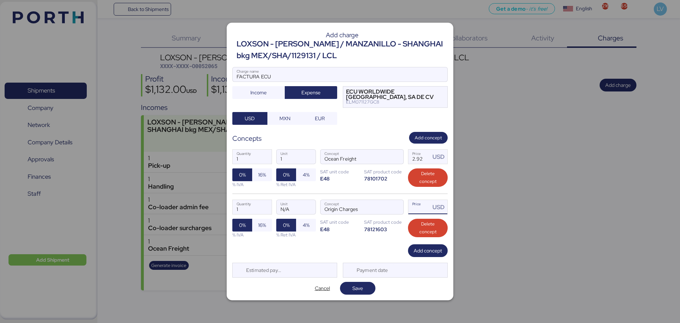
paste input "838.75"
type input "838.75"
click at [358, 289] on span "Save" at bounding box center [357, 288] width 11 height 8
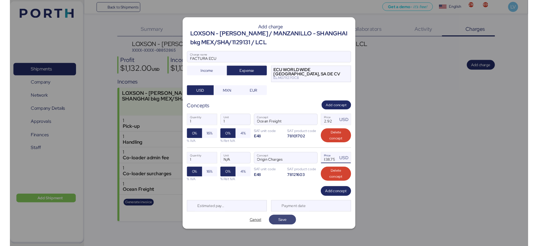
scroll to position [0, 0]
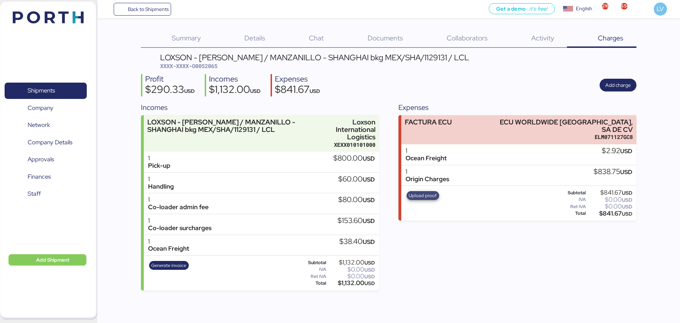
click at [432, 192] on span "Upload proof" at bounding box center [422, 195] width 33 height 9
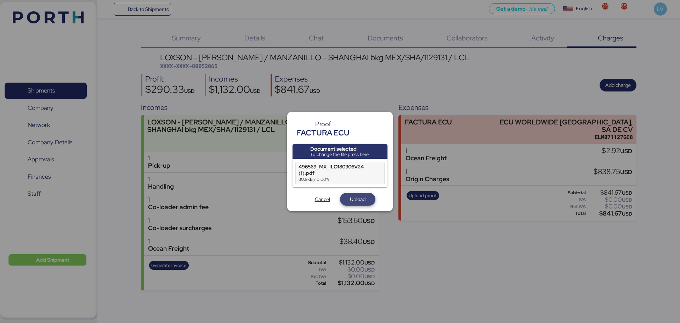
click at [352, 201] on span "Upload" at bounding box center [358, 199] width 16 height 8
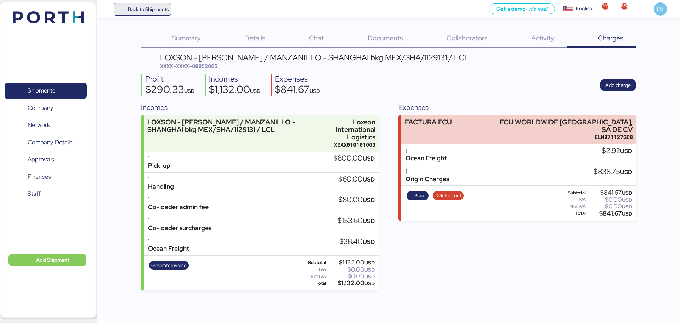
click at [165, 12] on span "Back to Shipments" at bounding box center [148, 9] width 41 height 8
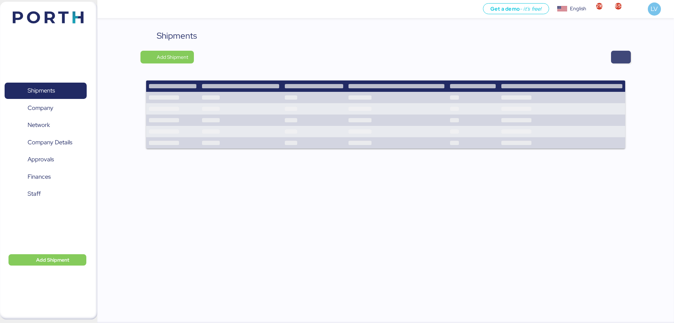
click at [627, 51] on span "button" at bounding box center [621, 57] width 20 height 13
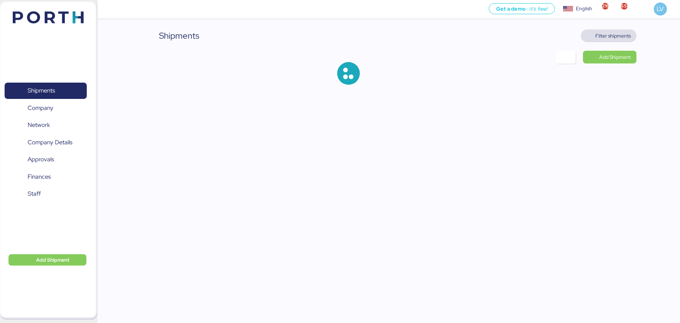
click at [612, 32] on span "Filter shipments" at bounding box center [612, 36] width 35 height 8
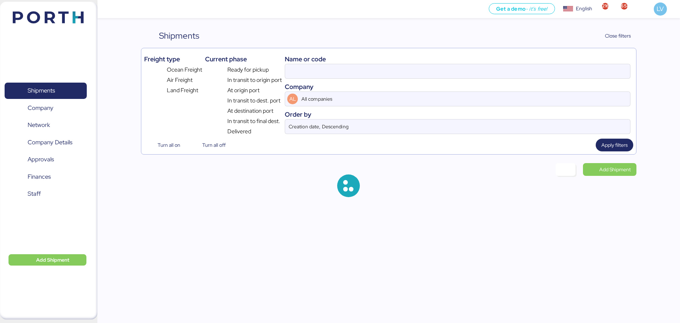
click at [563, 80] on div "Name or code Company AL All companies Order by Creation date, Descending" at bounding box center [458, 93] width 346 height 85
click at [563, 77] on input at bounding box center [457, 71] width 345 height 14
paste input "OOLU2764344850"
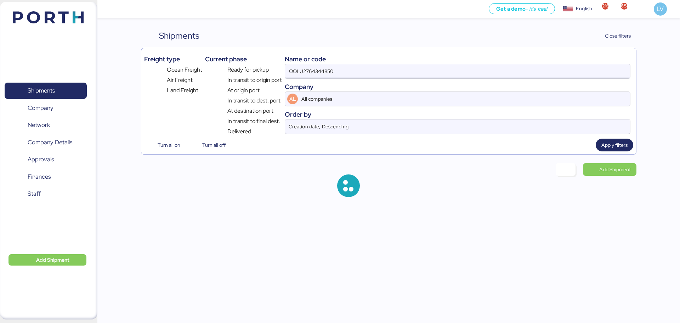
type input "OOLU2764344850"
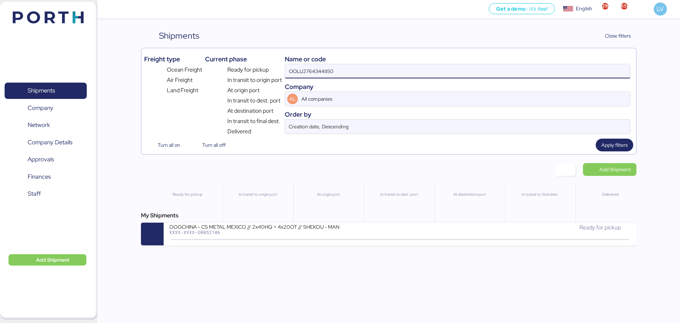
click at [369, 247] on div "Get a demo - it’s free! Get a demo English Inglés English 2163 658 LV Shipments…" at bounding box center [340, 161] width 680 height 323
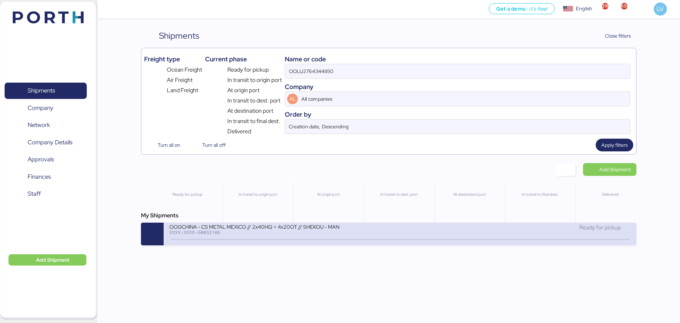
click at [368, 237] on div "OOGCHINA - CS METAL MEXICO // 2x40HQ + 4x20OT // SHEKOU - MANZANILLO // HBL: OO…" at bounding box center [284, 230] width 230 height 15
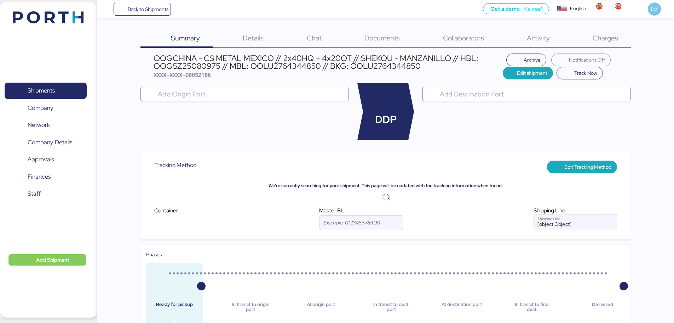
click at [614, 30] on div "Charges 0" at bounding box center [597, 38] width 68 height 18
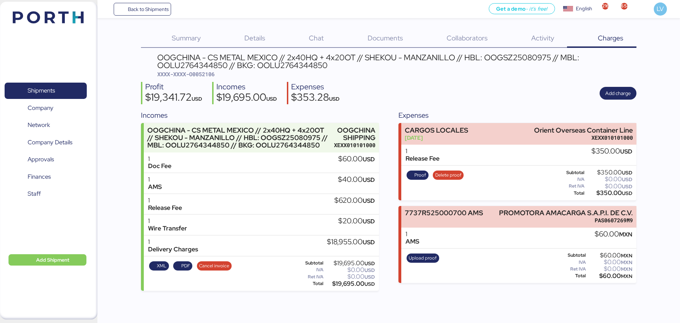
click at [376, 36] on span "Documents" at bounding box center [384, 37] width 35 height 9
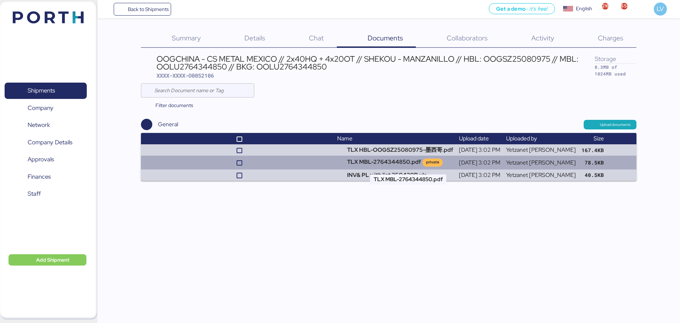
drag, startPoint x: 378, startPoint y: 154, endPoint x: 394, endPoint y: 161, distance: 17.5
click at [394, 161] on tbody "TLX HBL-OOGSZ25080975-墨西哥.pdf Sep 2 2025, 3:02 PM Yetzanet Armenta 167.4KB TLX …" at bounding box center [388, 162] width 495 height 36
click at [394, 161] on td "TLX MBL-2764344850.pdf private" at bounding box center [395, 161] width 122 height 13
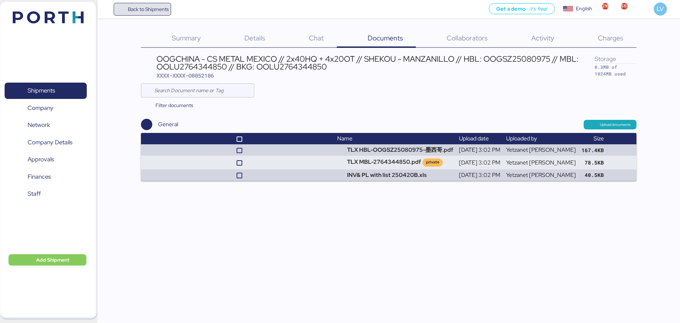
click at [150, 14] on span "Back to Shipments" at bounding box center [142, 9] width 53 height 13
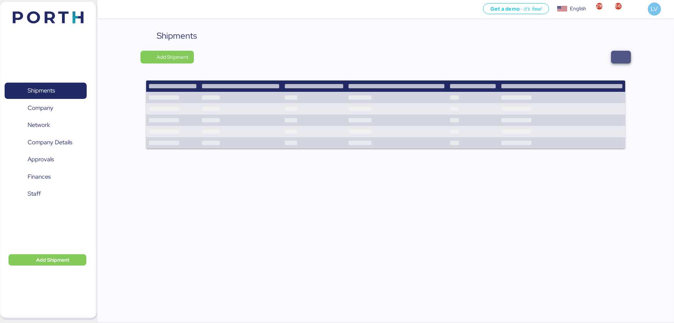
click at [622, 53] on span "button" at bounding box center [621, 57] width 8 height 10
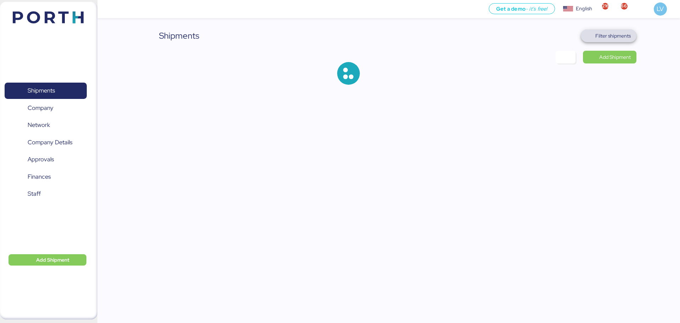
click at [616, 37] on span "Filter shipments" at bounding box center [612, 36] width 35 height 8
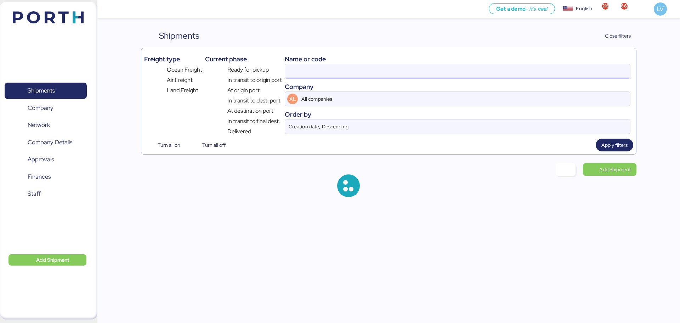
click at [565, 67] on input at bounding box center [457, 71] width 345 height 14
paste input "O0052106"
type input "O0052106"
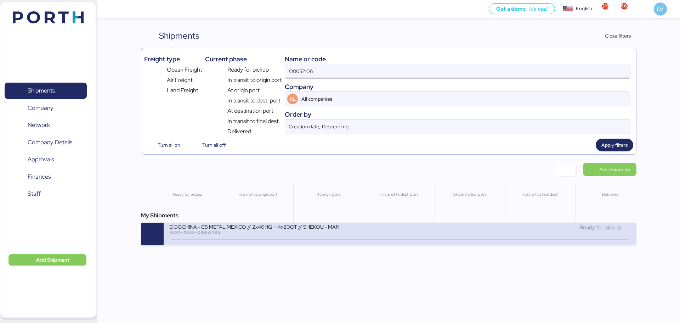
click at [426, 236] on div "Ready for pickup" at bounding box center [515, 230] width 230 height 15
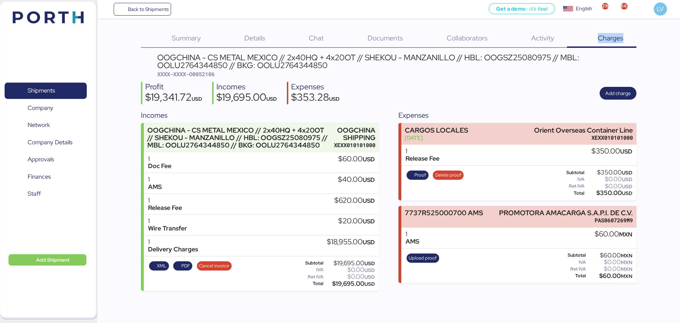
click at [599, 35] on span "Charges" at bounding box center [610, 37] width 25 height 9
click at [140, 9] on span "Back to Shipments" at bounding box center [148, 9] width 41 height 8
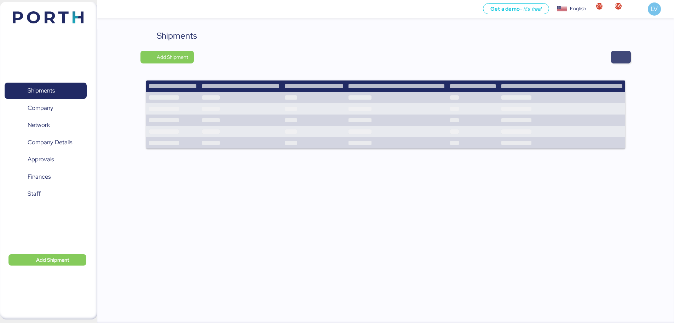
click at [614, 54] on span "button" at bounding box center [621, 57] width 20 height 13
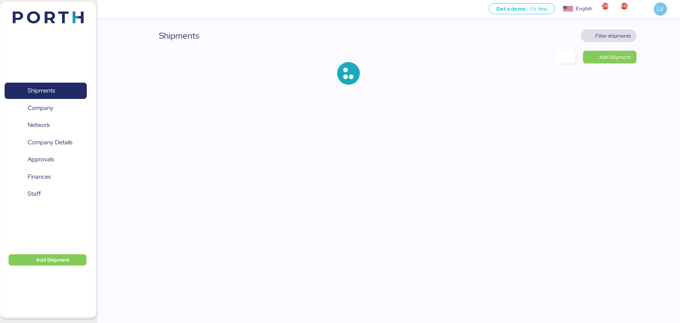
click at [605, 36] on span "Filter shipments" at bounding box center [612, 36] width 35 height 8
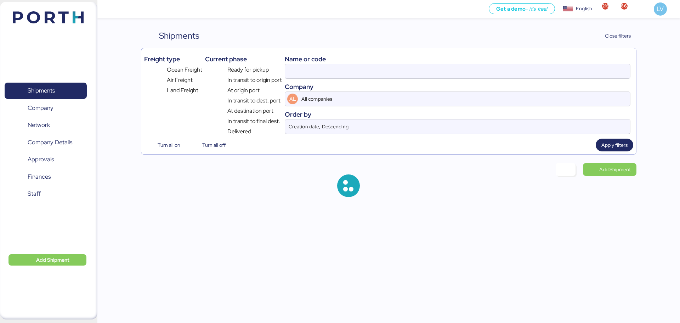
click at [594, 70] on input at bounding box center [457, 71] width 345 height 14
type input "O0052106"
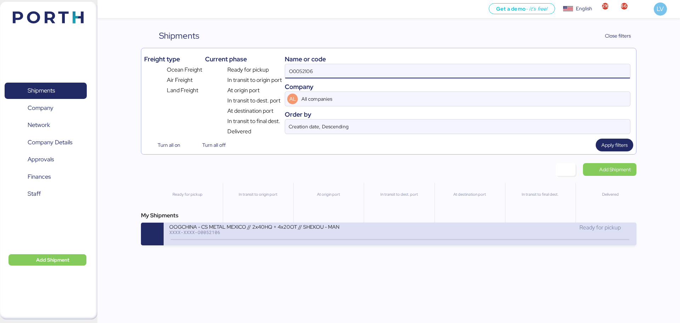
click at [340, 225] on div "OOGCHINA - CS METAL MEXICO // 2x40HQ + 4x20OT // SHEKOU - MANZANILLO // HBL: OO…" at bounding box center [284, 230] width 230 height 15
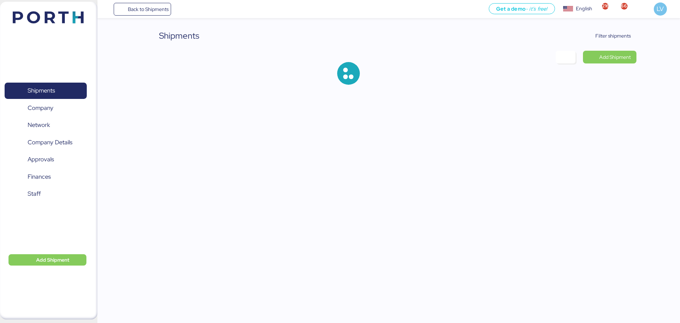
click at [605, 43] on div "Shipments Filter shipments Add Shipment" at bounding box center [388, 62] width 495 height 67
click at [605, 42] on div "Shipments Filter shipments Add Shipment" at bounding box center [388, 62] width 495 height 67
click at [605, 37] on span "Filter shipments" at bounding box center [612, 36] width 35 height 8
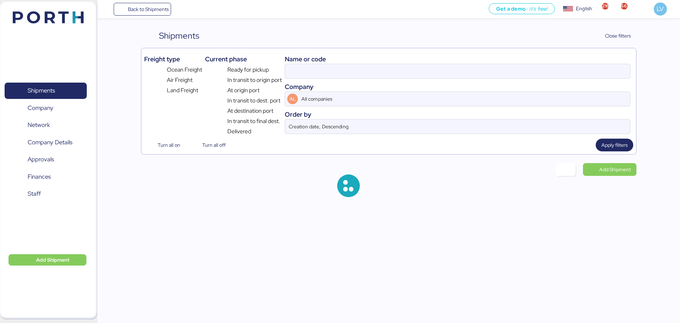
click at [526, 82] on div "Company" at bounding box center [458, 87] width 346 height 10
click at [525, 74] on input "O0052106" at bounding box center [457, 71] width 345 height 14
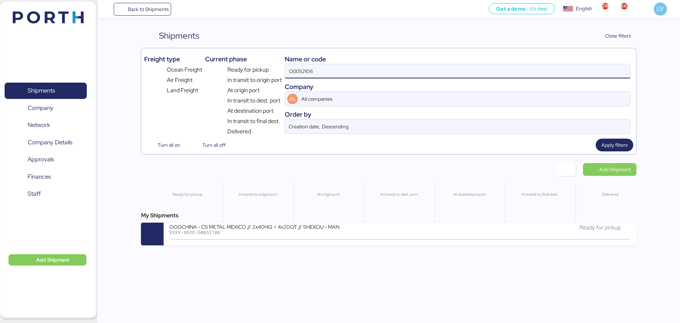
click at [525, 74] on input "O0052106" at bounding box center [457, 71] width 345 height 14
type input "sonora"
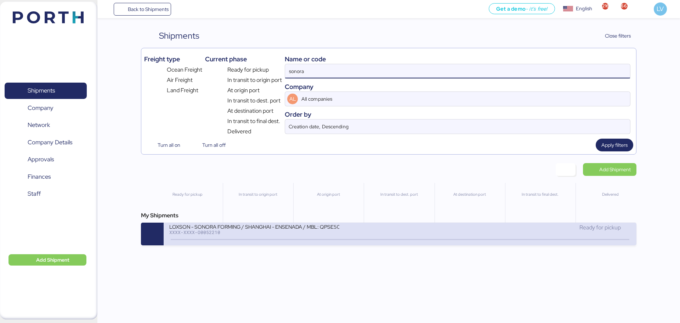
click at [286, 230] on div "XXXX-XXXX-O0052210" at bounding box center [254, 231] width 170 height 5
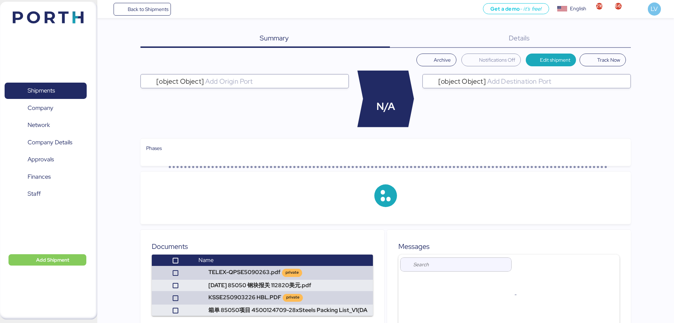
click at [603, 45] on div "Details 0" at bounding box center [510, 38] width 241 height 18
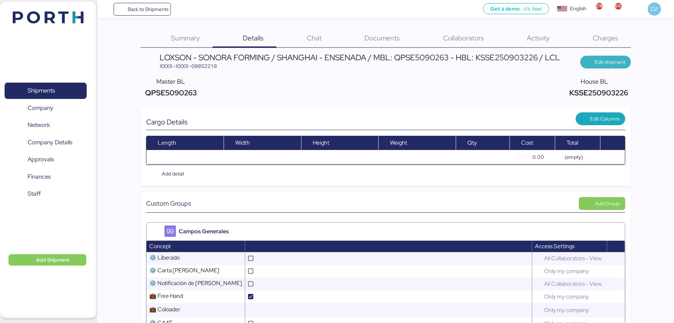
click at [589, 57] on span "Edit shipment" at bounding box center [605, 62] width 39 height 10
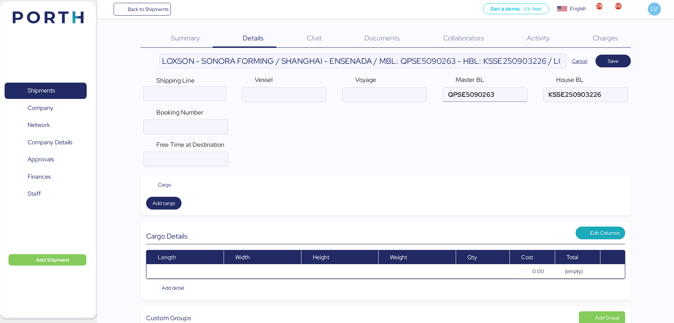
click at [475, 92] on input "ocean" at bounding box center [485, 94] width 84 height 14
paste input ":SHESE25235204K"
drag, startPoint x: 451, startPoint y: 95, endPoint x: 426, endPoint y: 95, distance: 25.1
click at [426, 95] on div "Shipping Line Vessel Voyage Master BL House BL Booking Number" at bounding box center [386, 104] width 491 height 65
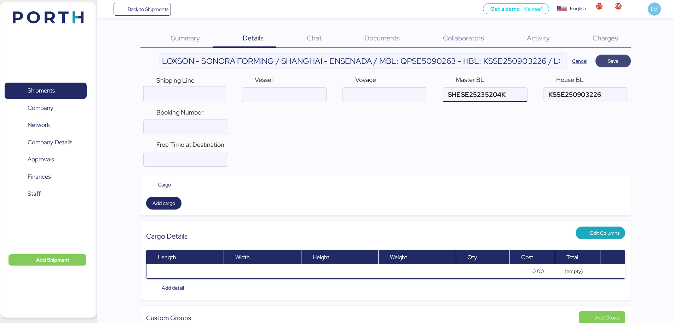
type input "SHESE25235204K"
click at [615, 57] on span "Save" at bounding box center [613, 61] width 11 height 8
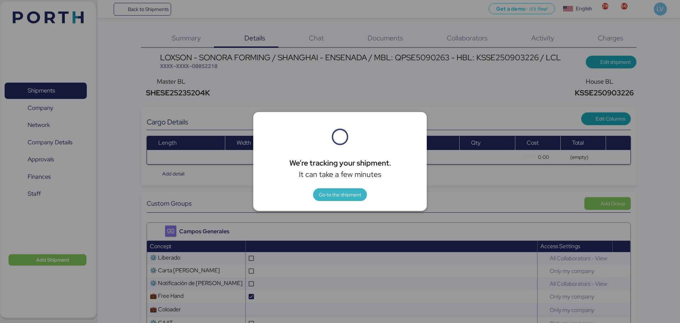
click at [338, 198] on span "Go to the shipment" at bounding box center [340, 194] width 42 height 8
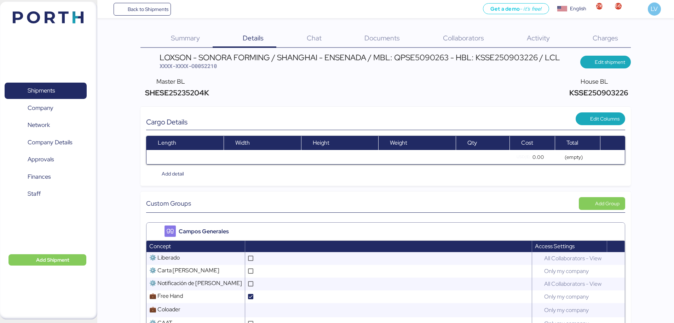
click at [597, 34] on span "Charges" at bounding box center [605, 37] width 25 height 9
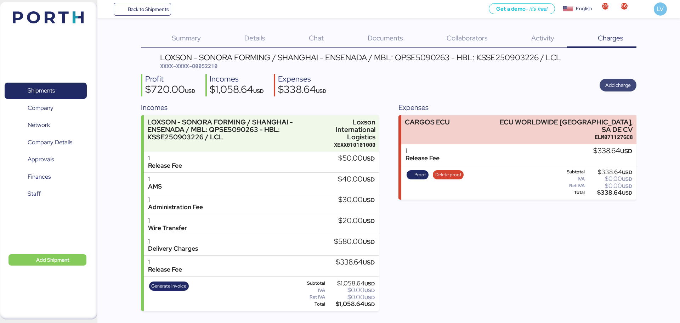
click at [627, 90] on span "Add charge" at bounding box center [617, 85] width 25 height 10
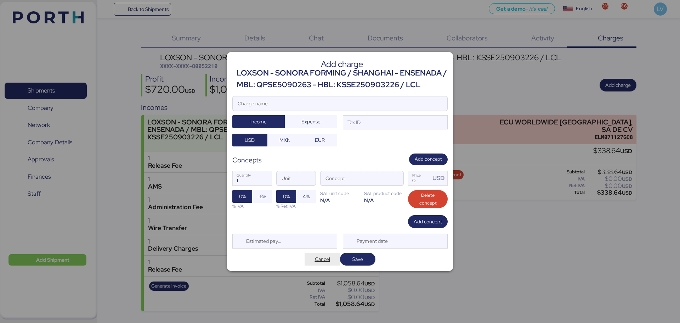
click at [324, 262] on span "Cancel" at bounding box center [322, 259] width 15 height 8
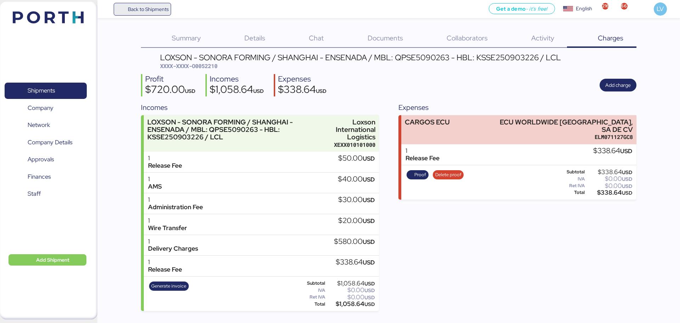
click at [165, 5] on span "Back to Shipments" at bounding box center [148, 9] width 41 height 8
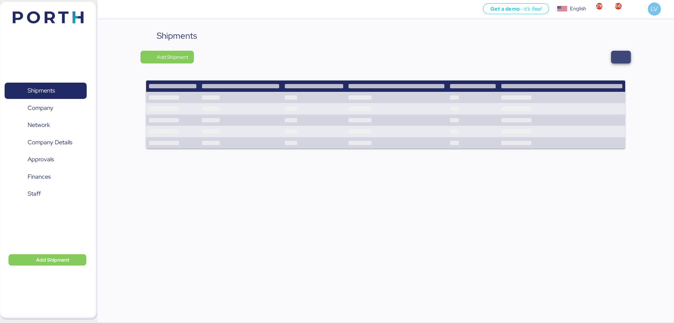
click at [627, 55] on span "button" at bounding box center [621, 57] width 20 height 13
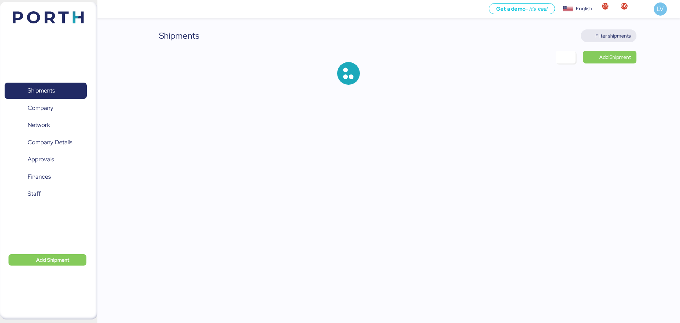
click at [618, 39] on span "Filter shipments" at bounding box center [612, 36] width 35 height 8
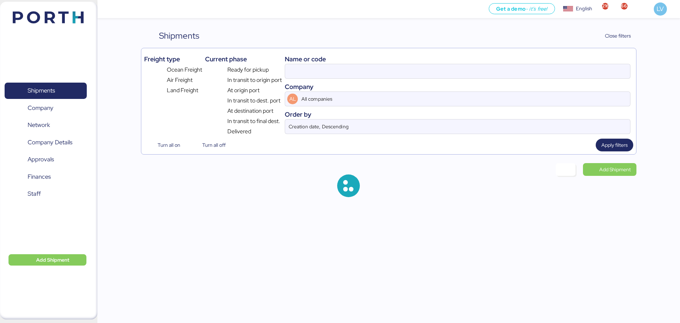
click at [567, 61] on div "Name or code" at bounding box center [458, 59] width 346 height 10
click at [564, 68] on input at bounding box center [457, 71] width 345 height 14
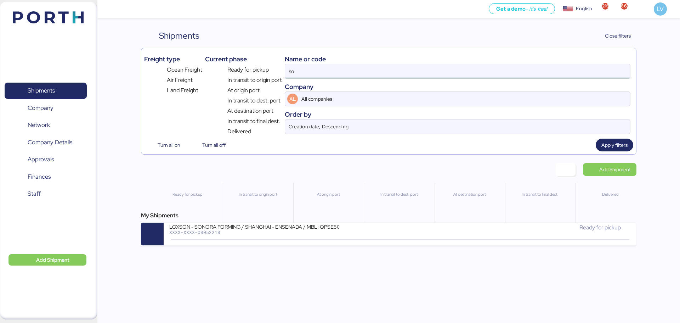
type input "s"
type input "52090"
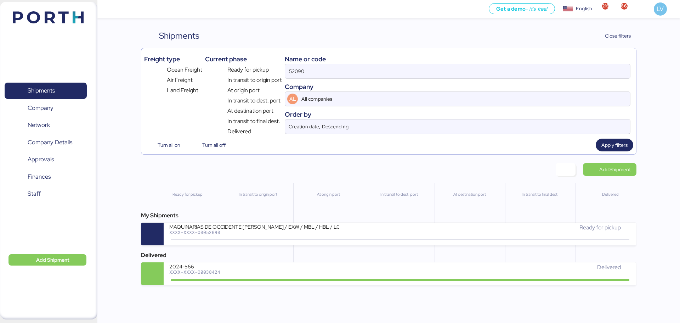
drag, startPoint x: 359, startPoint y: 234, endPoint x: 207, endPoint y: 216, distance: 153.6
click at [207, 216] on div "My Shipments" at bounding box center [388, 215] width 495 height 8
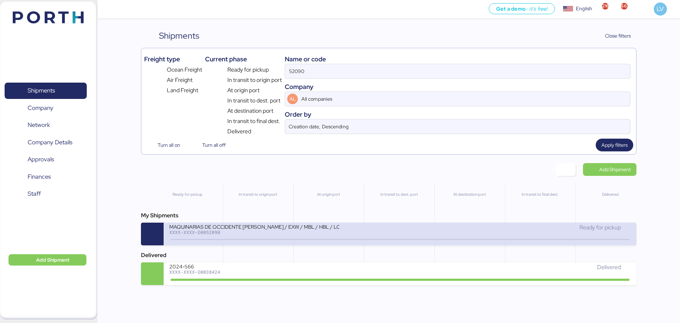
click at [207, 224] on div "MAQUINARIAS DE OCCIDENTE SYLAS - SANTOS / EXW / MBL / HBL / LCL" at bounding box center [254, 226] width 170 height 6
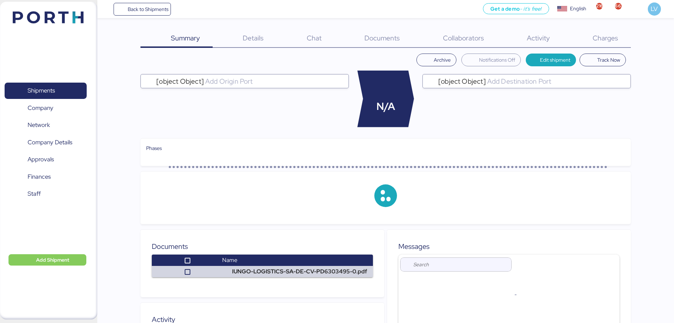
click at [605, 43] on div "Charges 0" at bounding box center [597, 38] width 68 height 18
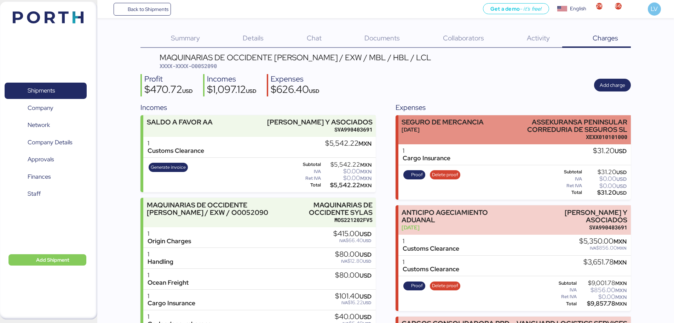
scroll to position [76, 0]
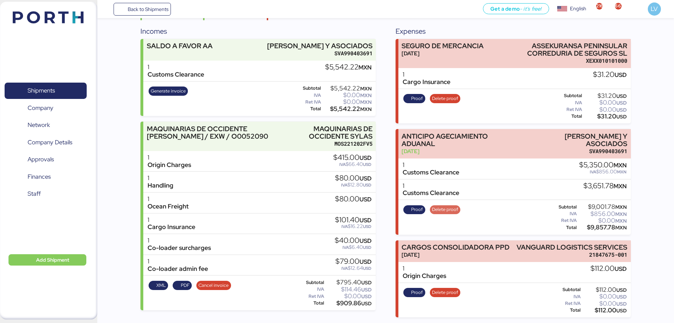
click at [446, 208] on span "Delete proof" at bounding box center [445, 209] width 26 height 8
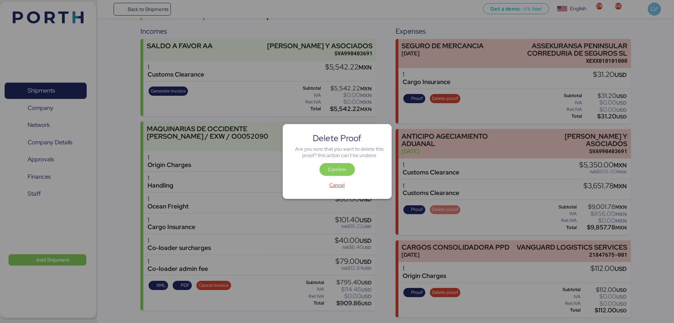
scroll to position [0, 0]
click at [345, 173] on span "Confirm" at bounding box center [337, 169] width 18 height 8
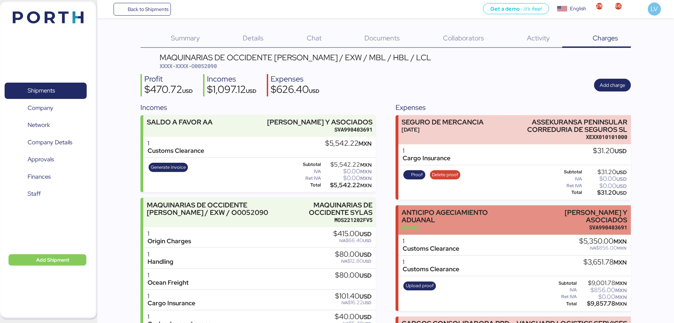
scroll to position [76, 0]
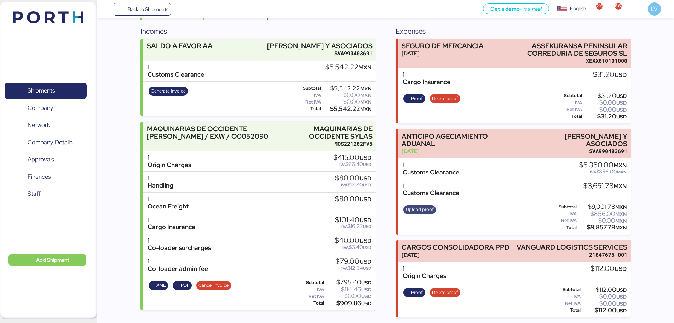
click at [418, 210] on span "Upload proof" at bounding box center [420, 209] width 28 height 8
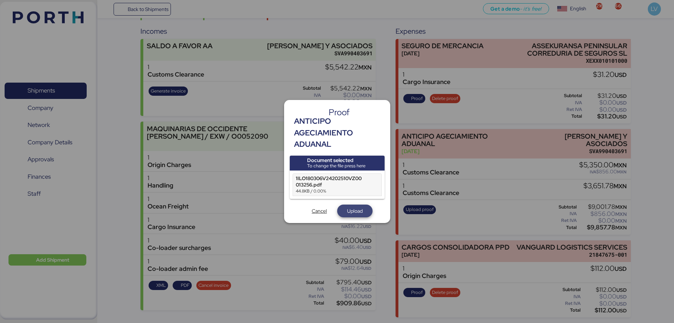
click at [366, 210] on span "Upload" at bounding box center [355, 211] width 24 height 10
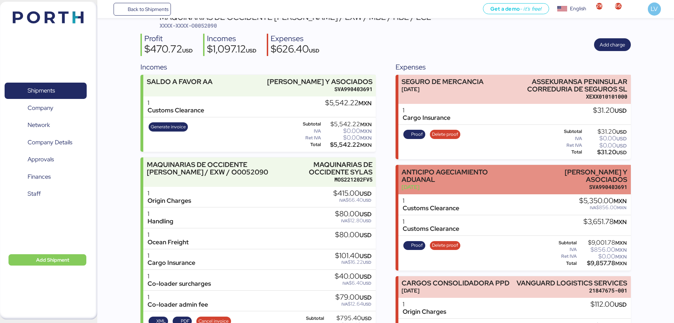
scroll to position [76, 0]
